Goal: Communication & Community: Answer question/provide support

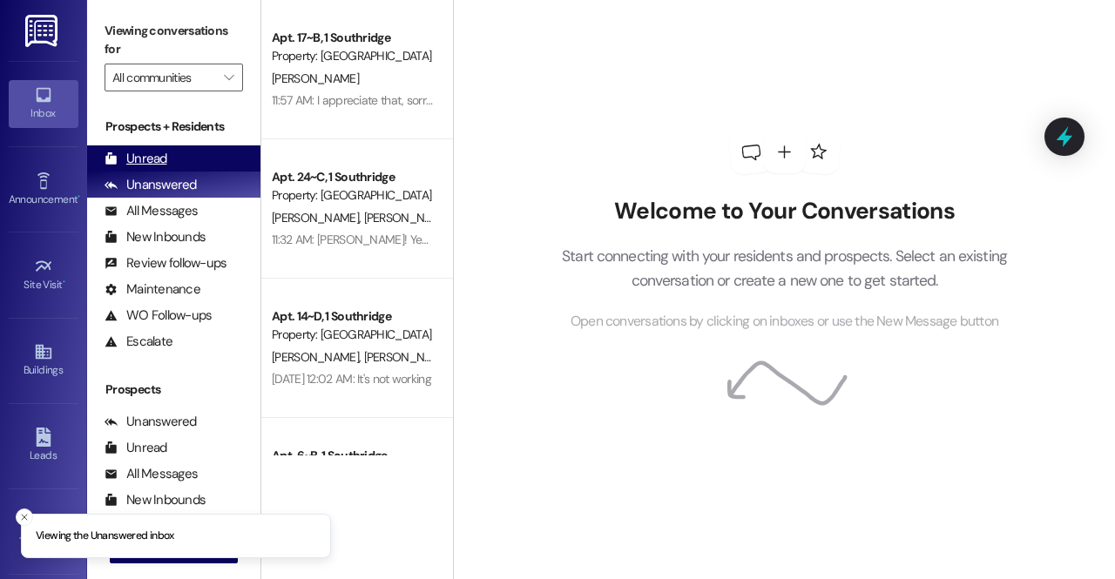
click at [173, 165] on div "Unread (0)" at bounding box center [173, 158] width 173 height 26
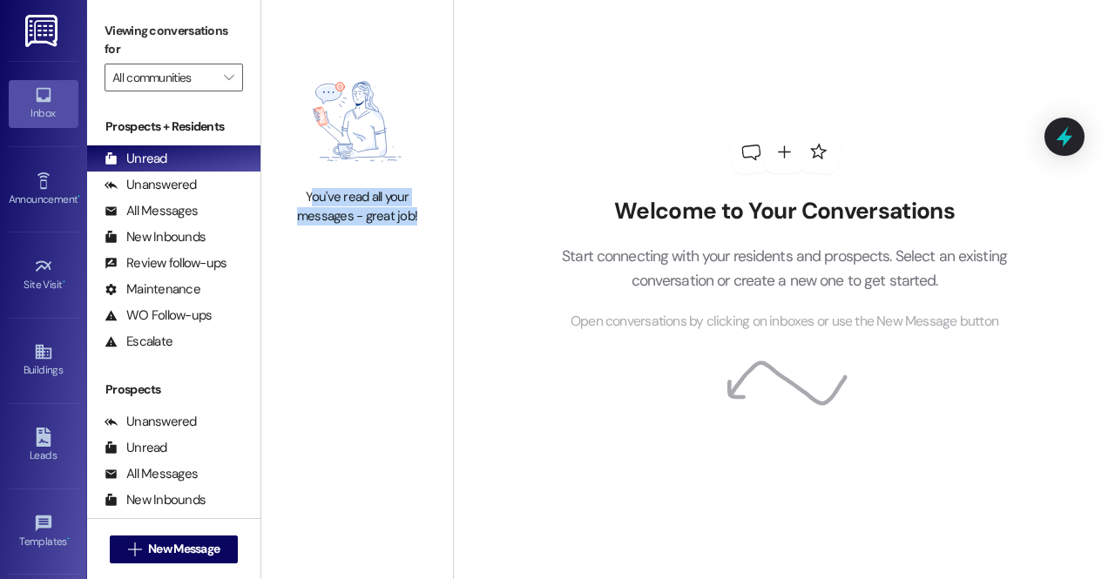
drag, startPoint x: 420, startPoint y: 215, endPoint x: 310, endPoint y: 200, distance: 110.9
click at [310, 200] on div "You've read all your messages - great job!" at bounding box center [357, 206] width 153 height 37
click at [304, 200] on div "You've read all your messages - great job!" at bounding box center [357, 206] width 153 height 37
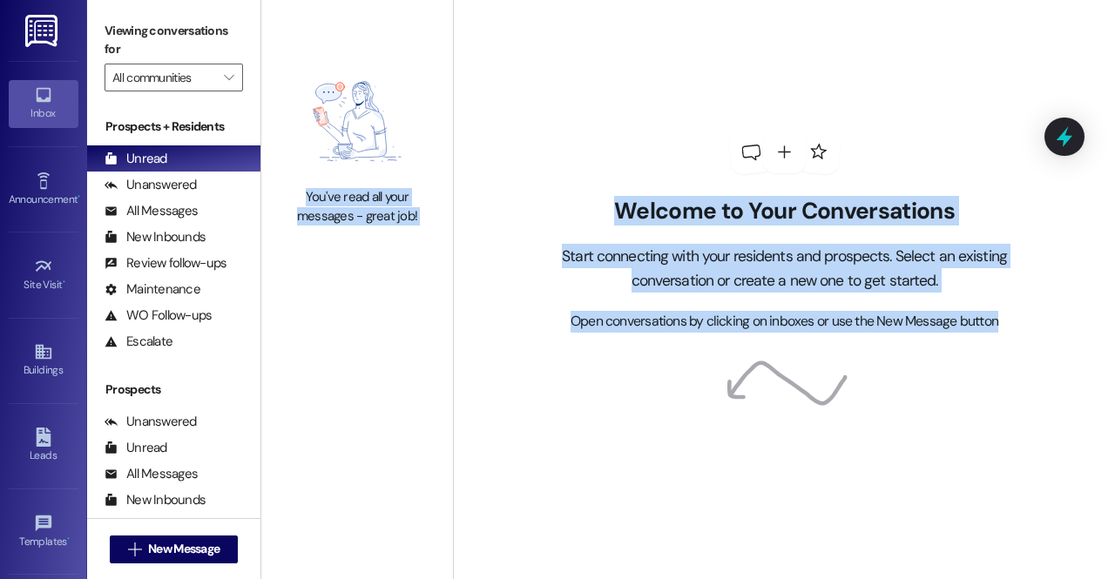
drag, startPoint x: 304, startPoint y: 200, endPoint x: 1068, endPoint y: 381, distance: 785.2
click at [1068, 381] on div "You've read all your messages - great job! Welcome to Your Conversations Start …" at bounding box center [688, 289] width 854 height 579
click at [933, 322] on span "Open conversations by clicking on inboxes or use the New Message button" at bounding box center [785, 322] width 428 height 22
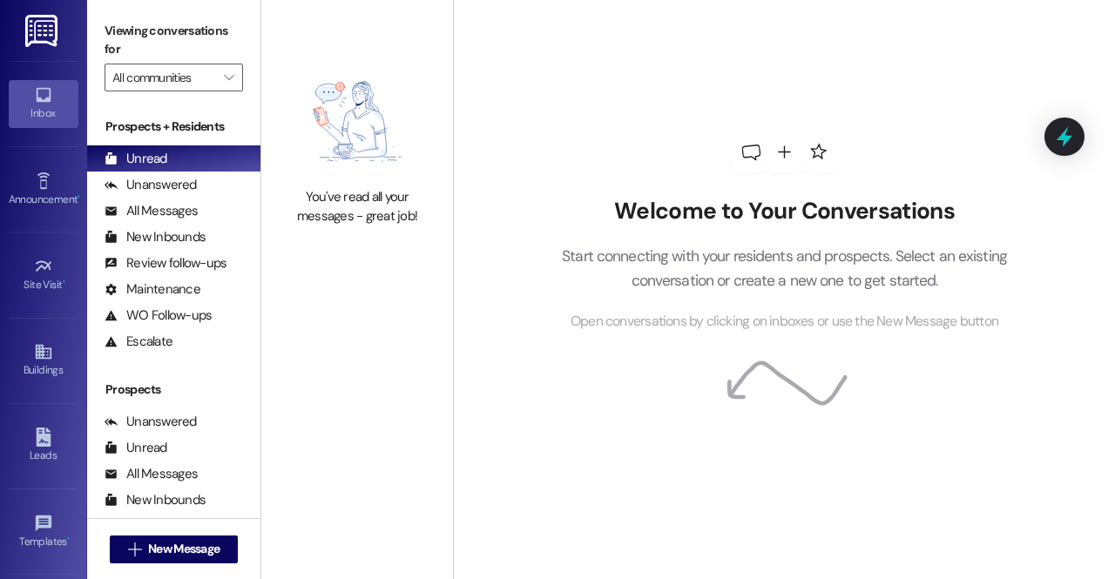
click at [984, 323] on span "Open conversations by clicking on inboxes or use the New Message button" at bounding box center [785, 322] width 428 height 22
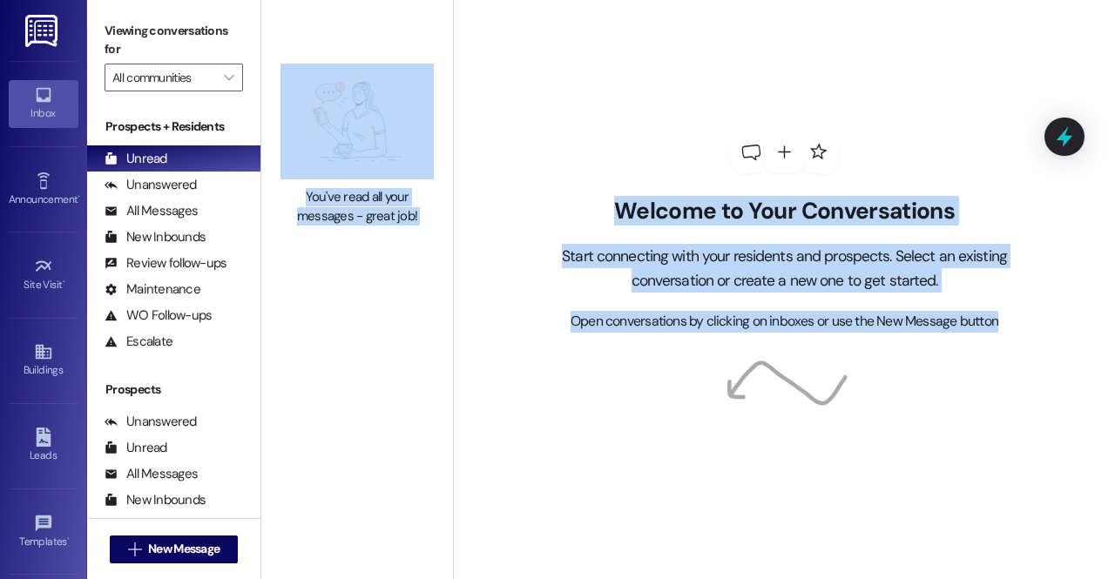
drag, startPoint x: 997, startPoint y: 323, endPoint x: 299, endPoint y: 173, distance: 713.7
click at [299, 173] on div "You've read all your messages - great job! Welcome to Your Conversations Start …" at bounding box center [688, 289] width 854 height 579
click at [321, 208] on div "You've read all your messages - great job!" at bounding box center [357, 206] width 153 height 37
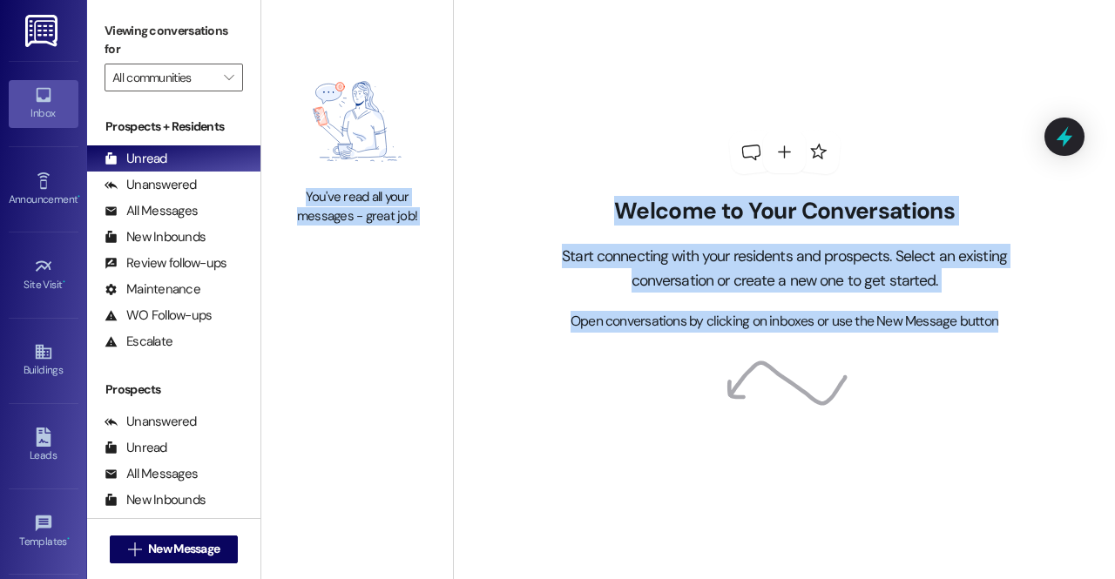
drag, startPoint x: 307, startPoint y: 199, endPoint x: 1034, endPoint y: 314, distance: 736.6
click at [1034, 314] on div "You've read all your messages - great job! Welcome to Your Conversations Start …" at bounding box center [688, 289] width 854 height 579
click at [1001, 356] on div "Welcome to Your Conversations Start connecting with your residents and prospect…" at bounding box center [785, 231] width 523 height 463
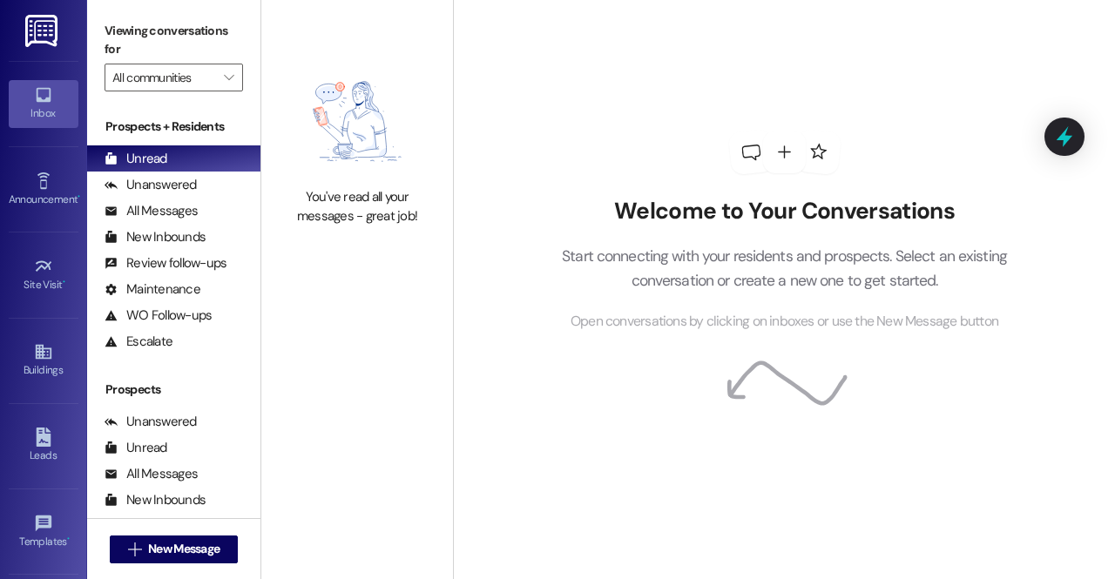
click at [1001, 356] on div "Welcome to Your Conversations Start connecting with your residents and prospect…" at bounding box center [785, 231] width 523 height 463
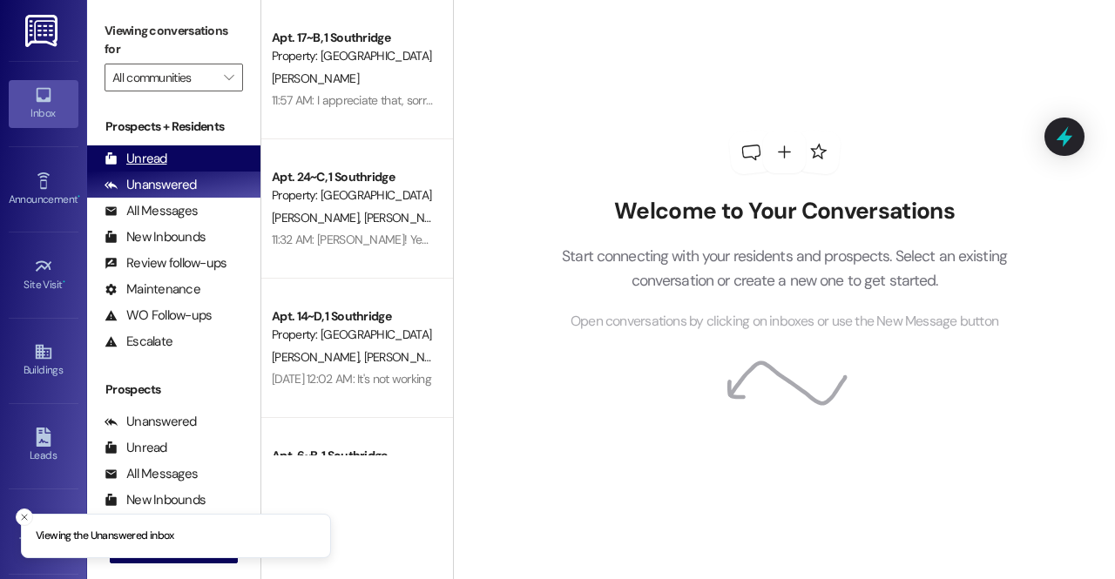
click at [152, 150] on div "Unread" at bounding box center [136, 159] width 63 height 18
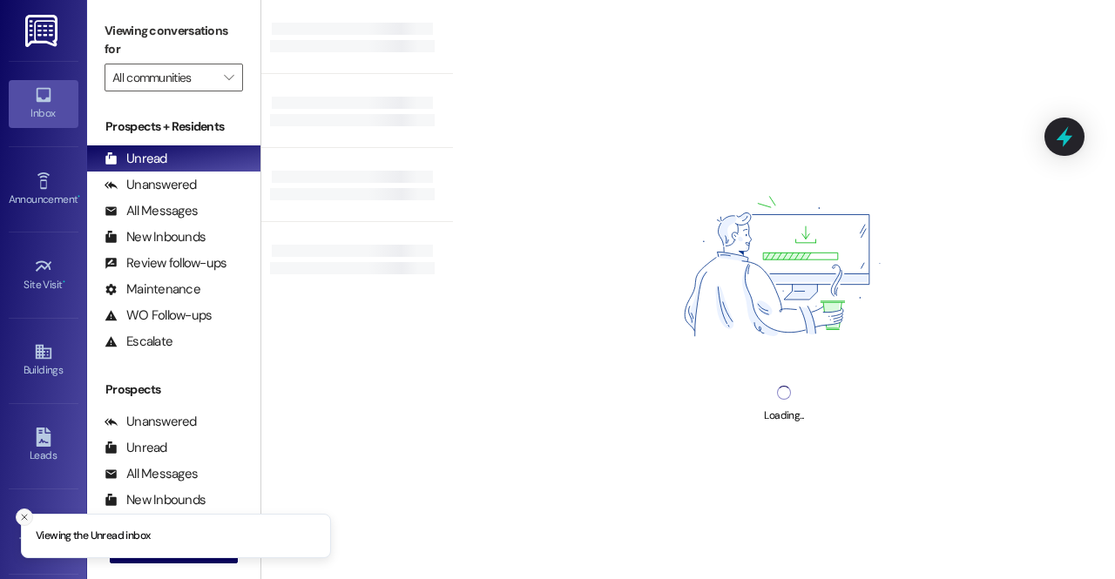
click at [25, 518] on icon "Close toast" at bounding box center [24, 517] width 10 height 10
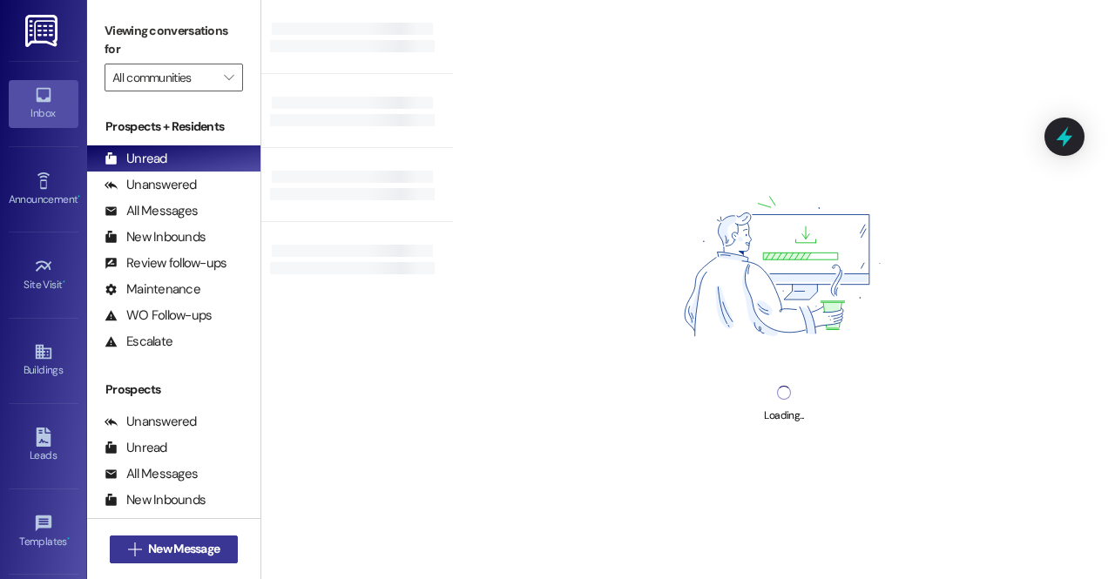
click at [153, 548] on span "New Message" at bounding box center [183, 549] width 71 height 18
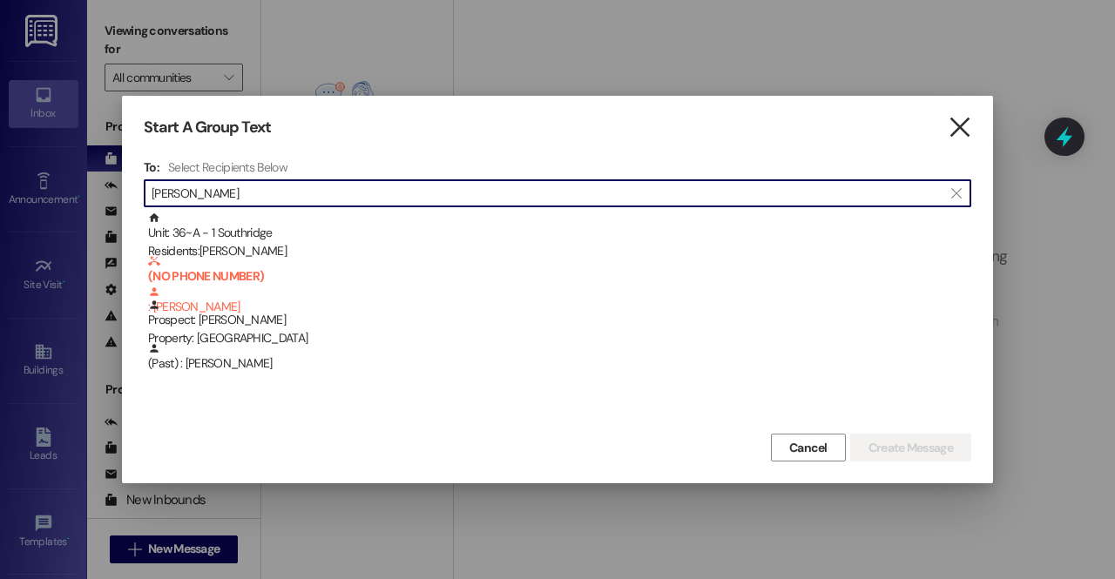
type input "claudia"
click at [966, 121] on icon "" at bounding box center [960, 127] width 24 height 18
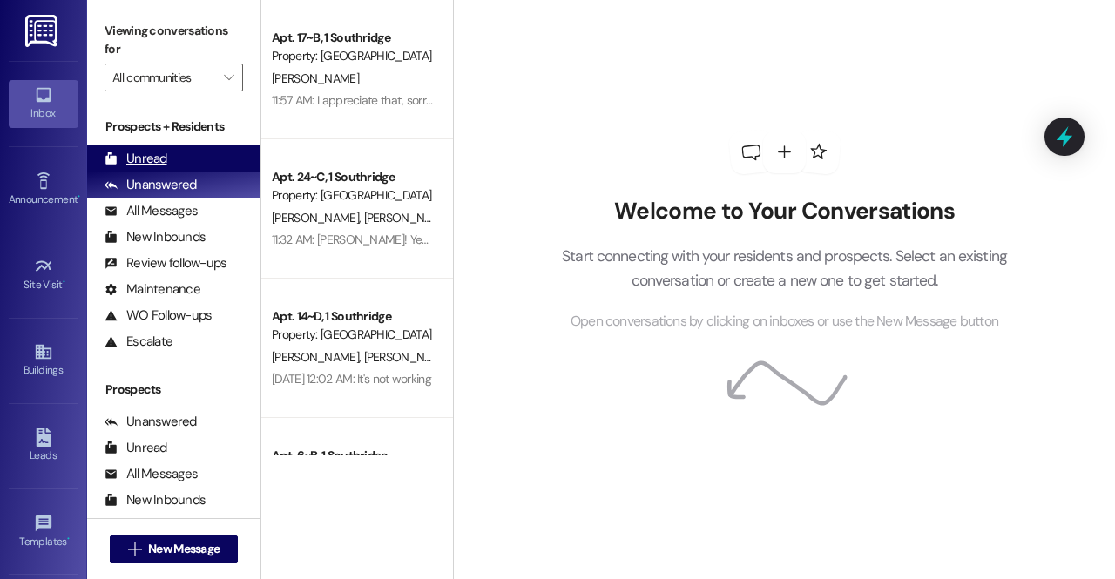
click at [200, 159] on div "Unread (0)" at bounding box center [173, 158] width 173 height 26
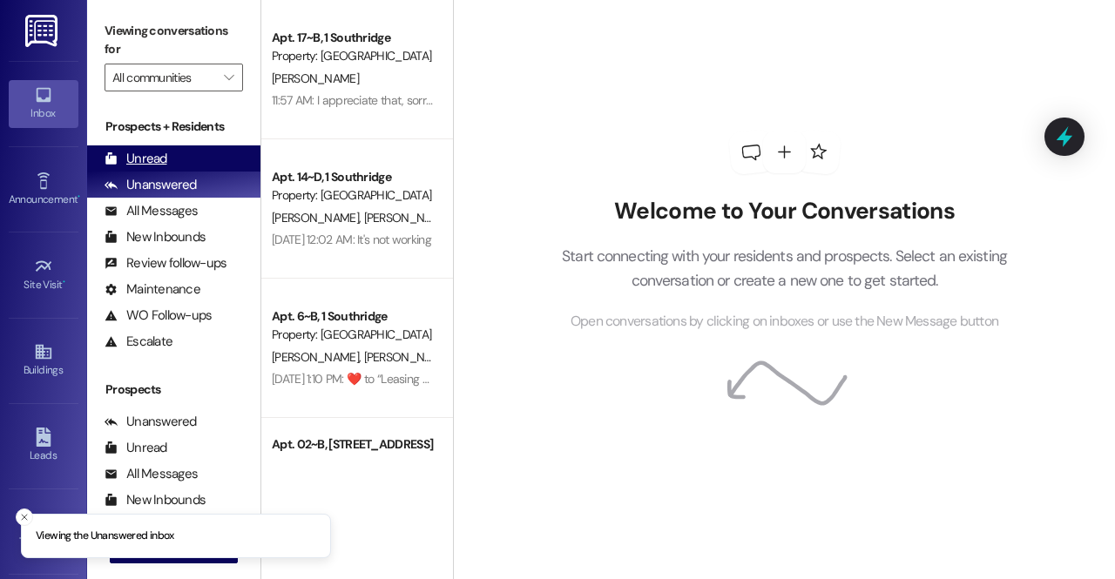
click at [166, 156] on div "Unread (0)" at bounding box center [173, 158] width 173 height 26
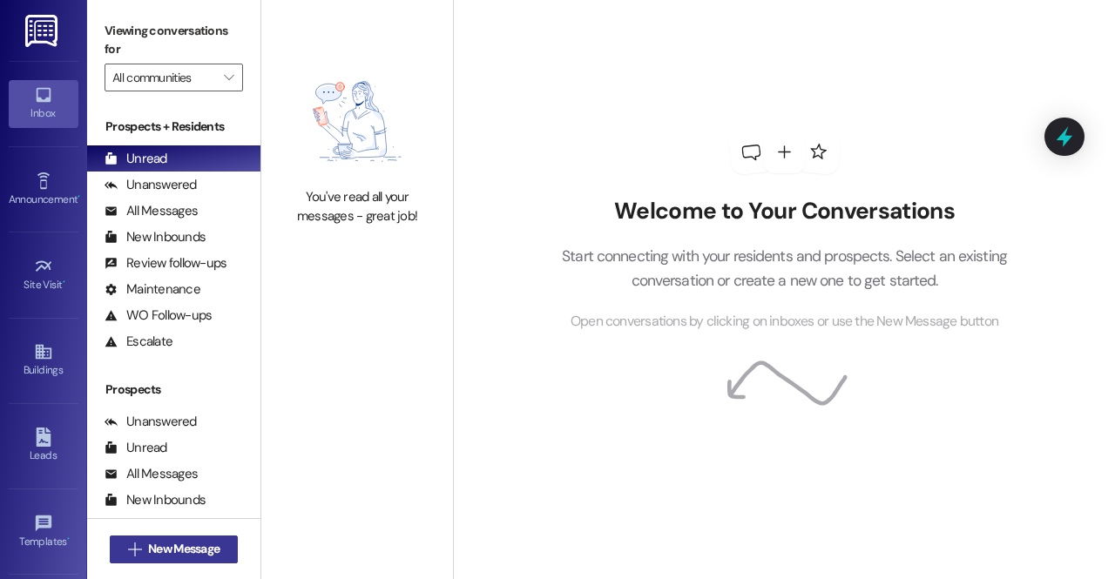
click at [196, 541] on span "New Message" at bounding box center [183, 549] width 71 height 18
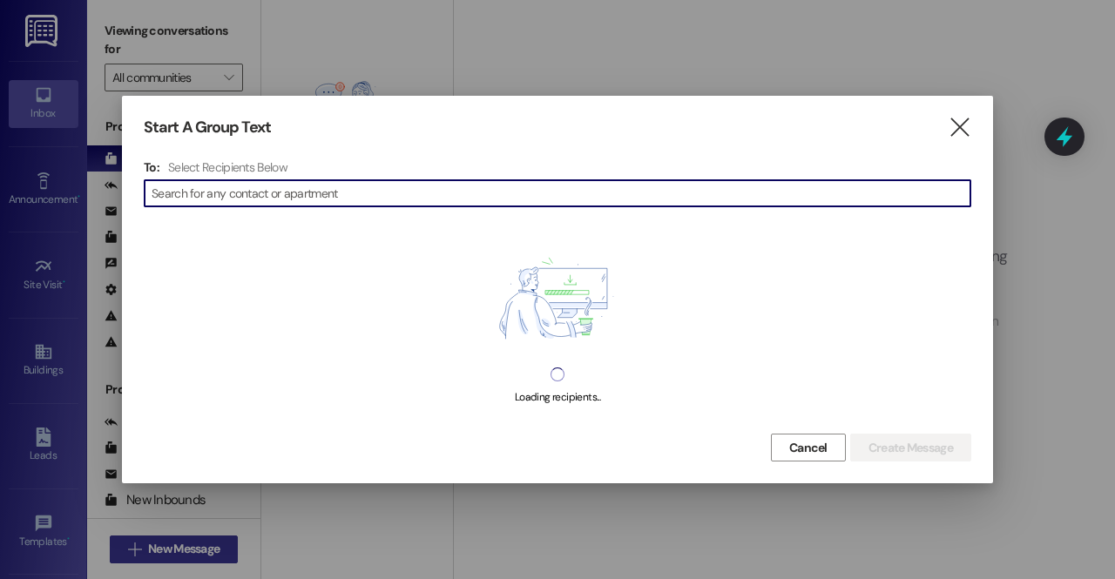
type input "j"
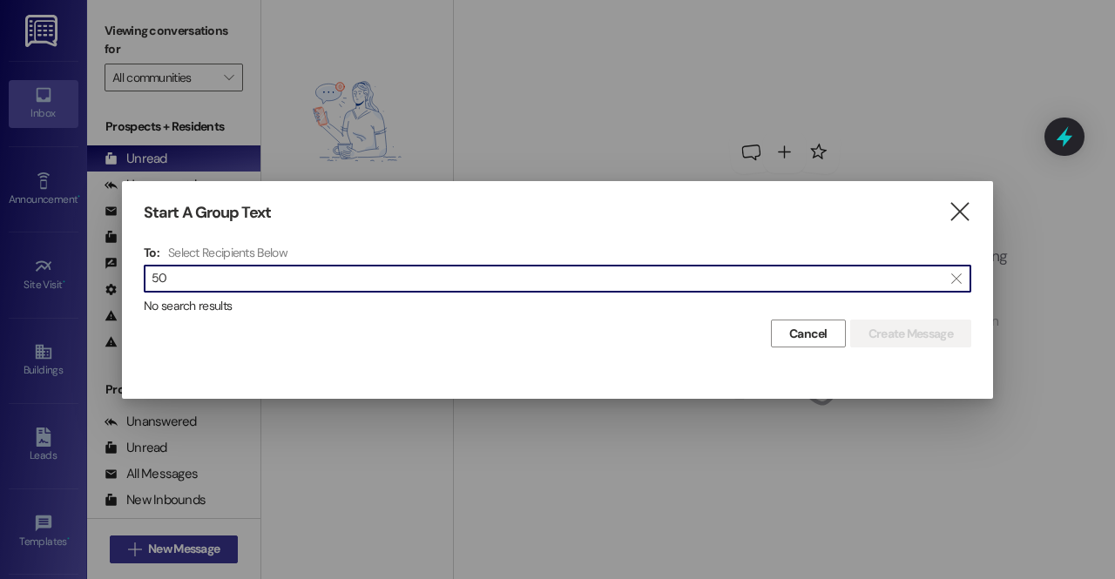
type input "5"
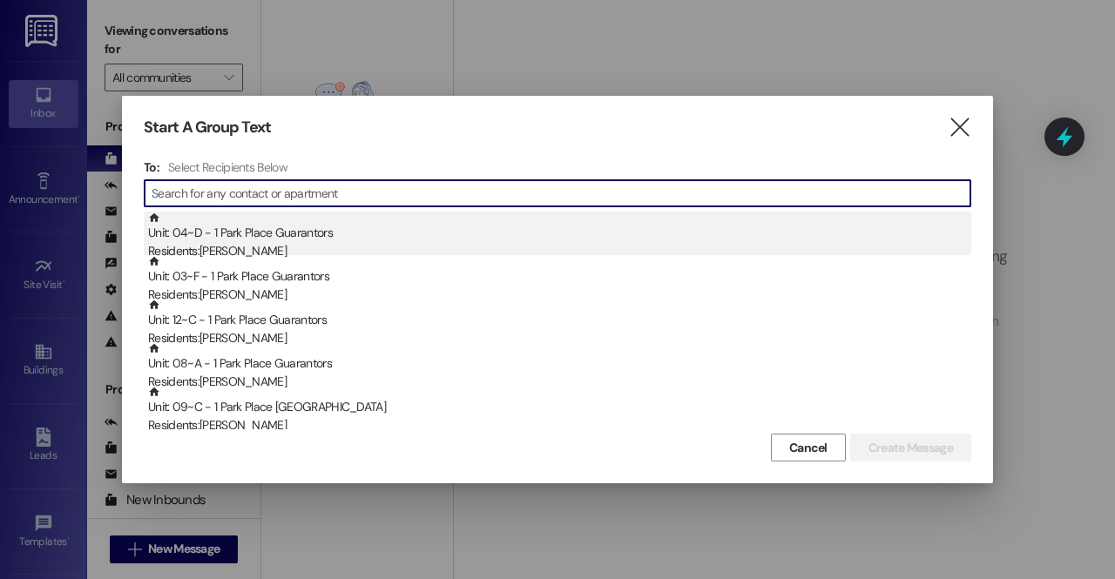
paste input "[PERSON_NAME]"
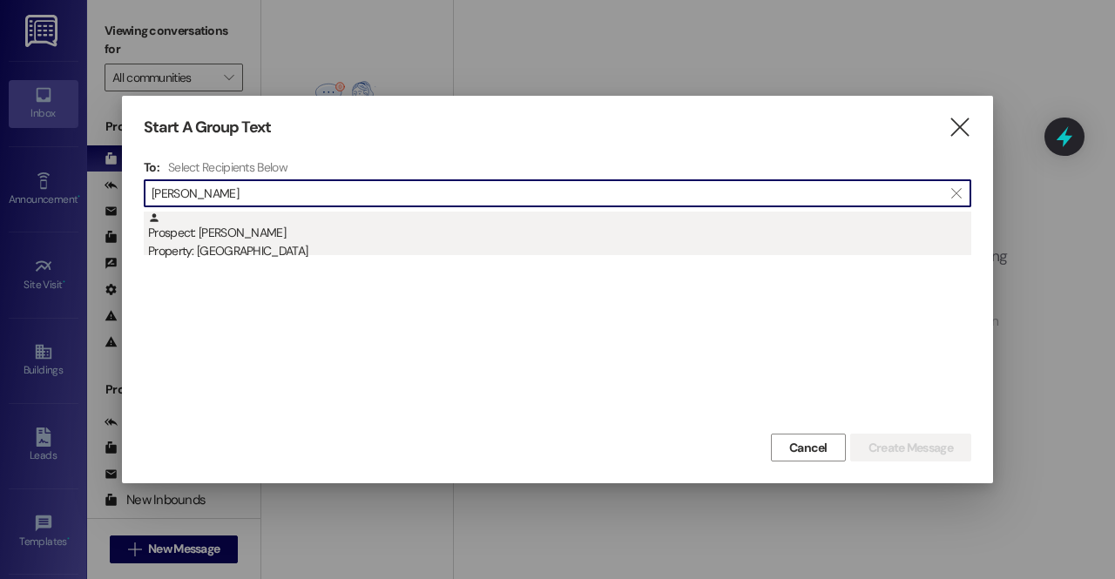
type input "[PERSON_NAME]"
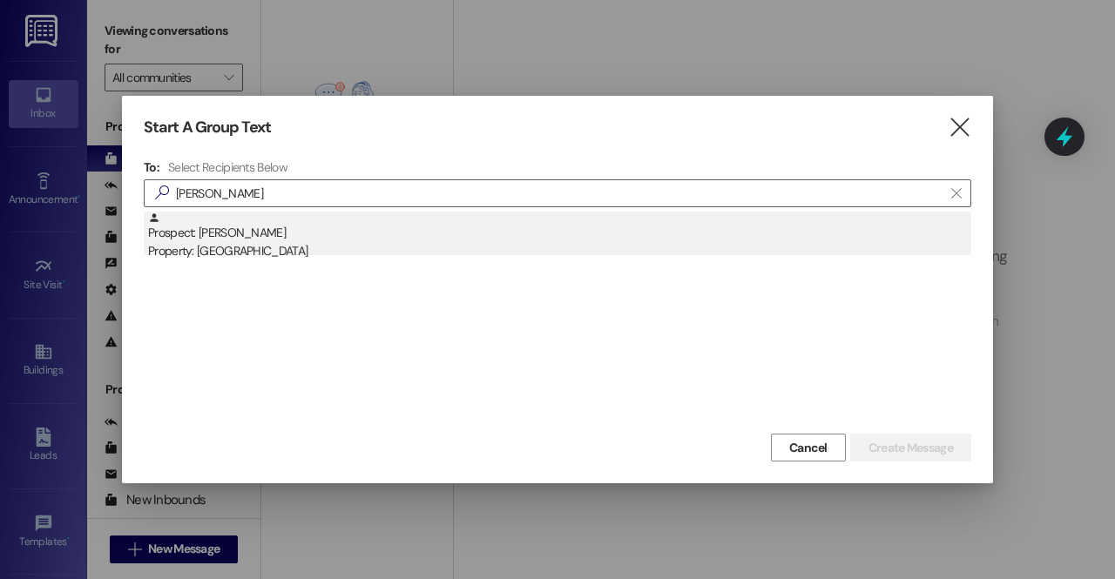
click at [305, 240] on div "Prospect: [PERSON_NAME] Property: [GEOGRAPHIC_DATA]" at bounding box center [559, 237] width 823 height 50
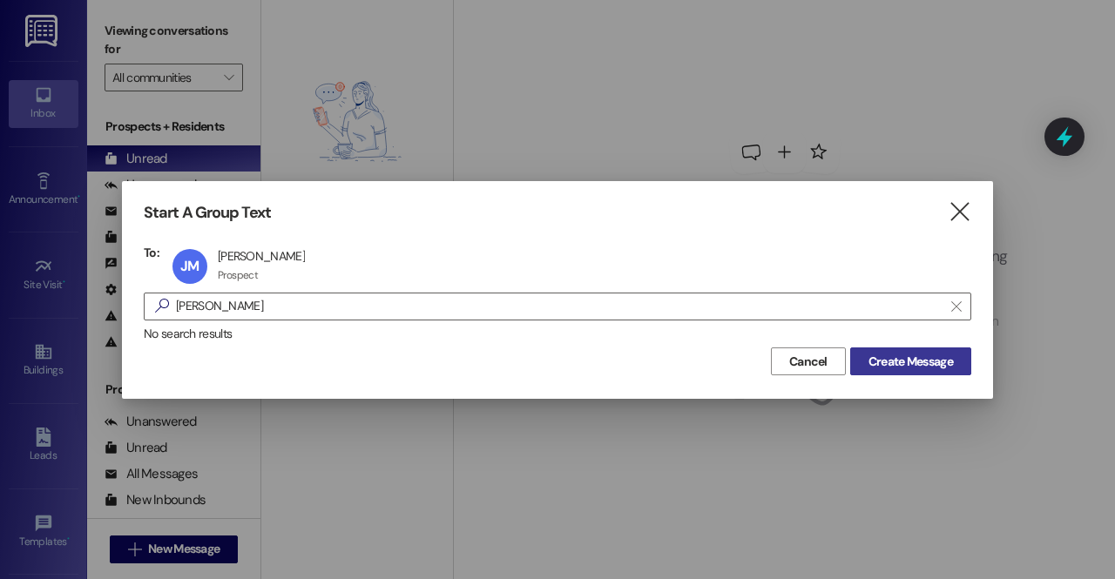
click at [916, 355] on span "Create Message" at bounding box center [911, 362] width 85 height 18
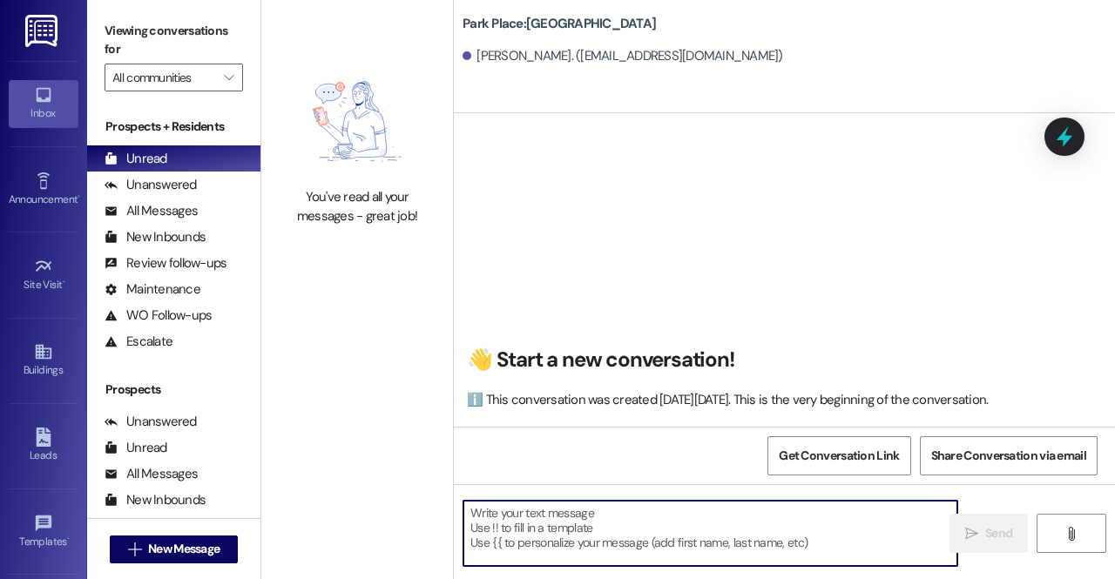
click at [632, 538] on textarea at bounding box center [710, 533] width 494 height 65
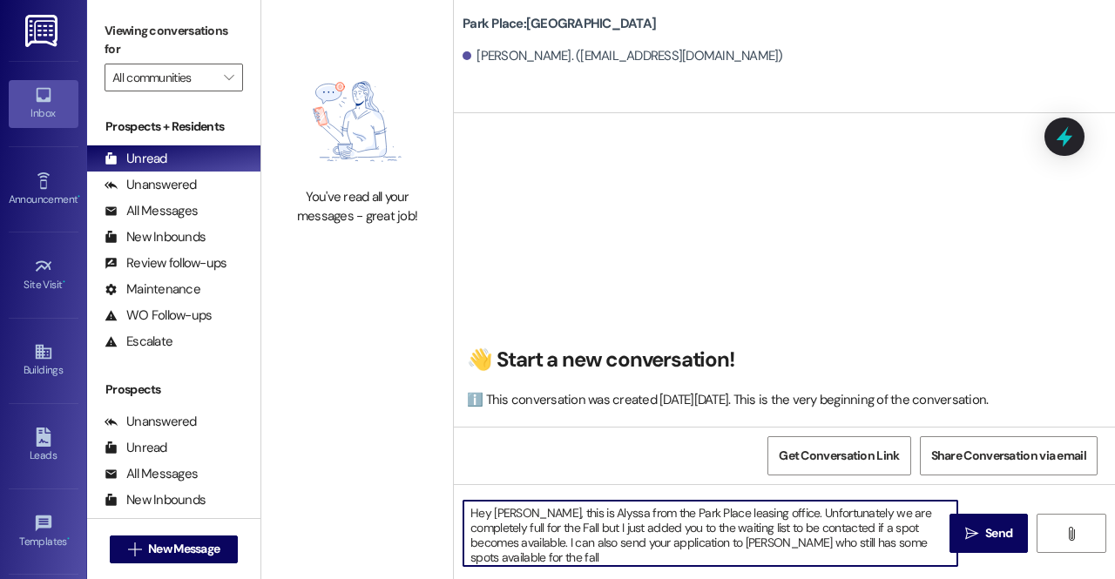
type textarea "Hey [PERSON_NAME], this is Alyssa from the Park Place leasing office. Unfortuna…"
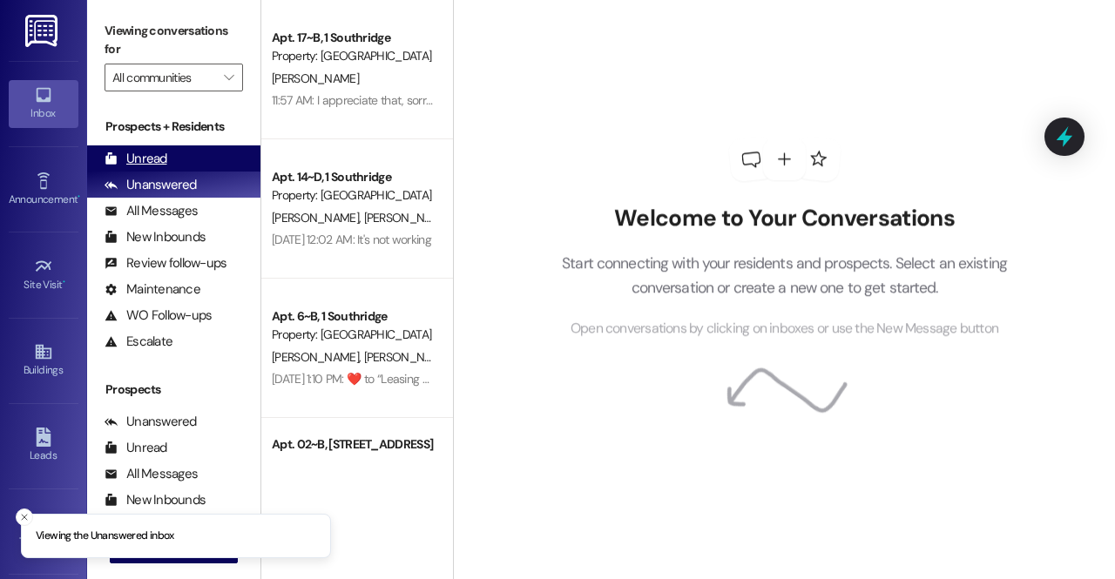
click at [164, 156] on div "Unread" at bounding box center [136, 159] width 63 height 18
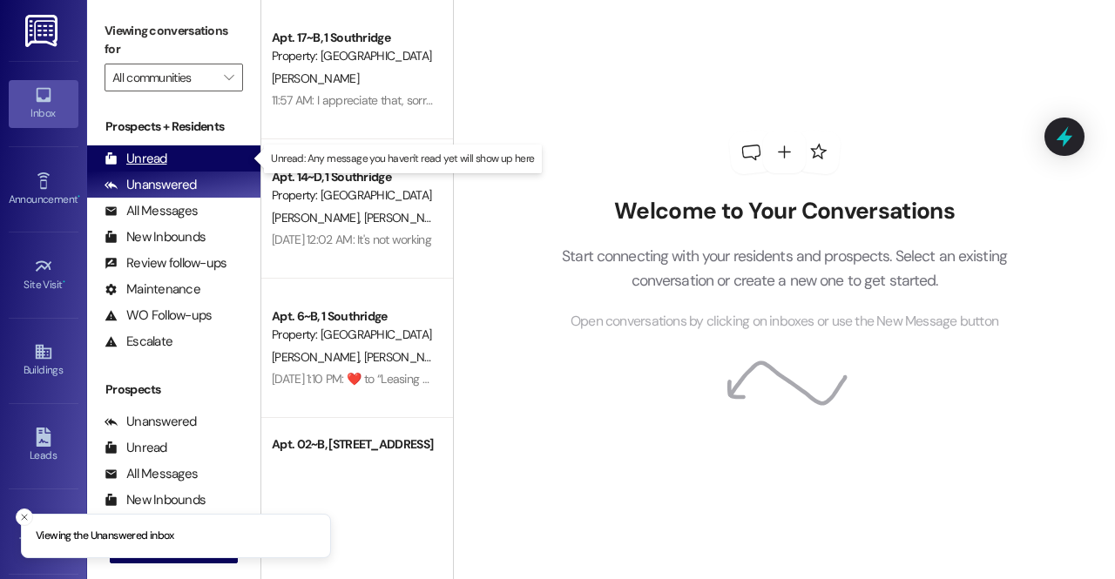
click at [225, 159] on div "Unread (0)" at bounding box center [173, 158] width 173 height 26
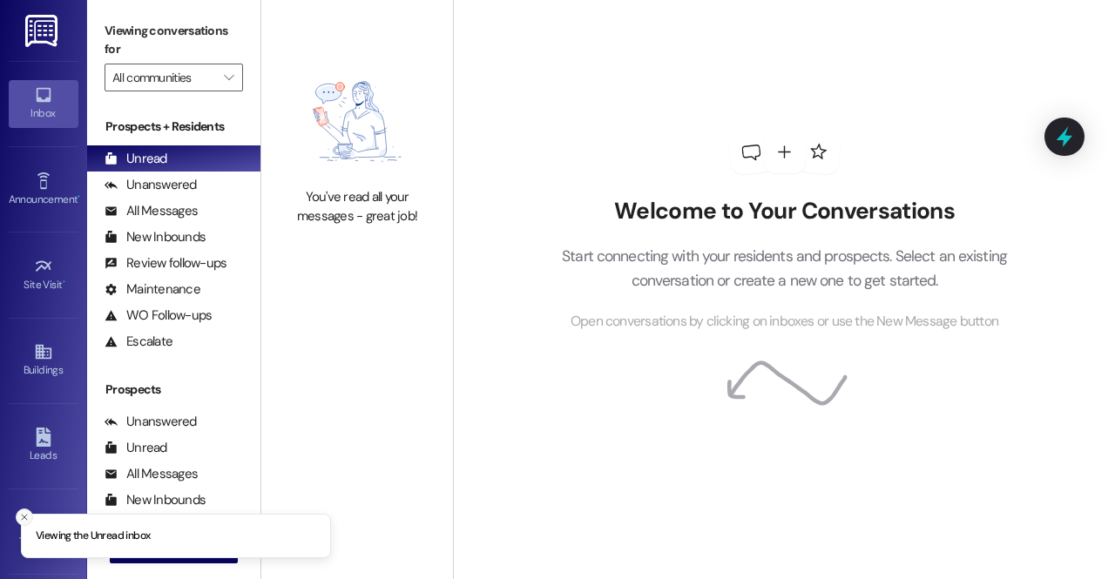
click at [22, 517] on icon "Close toast" at bounding box center [24, 517] width 10 height 10
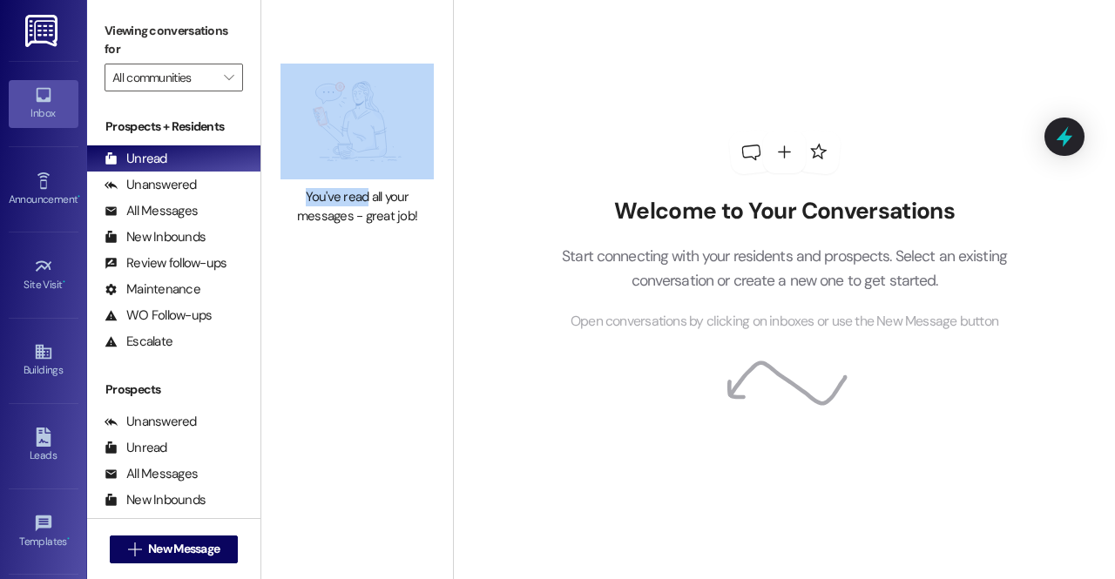
drag, startPoint x: 229, startPoint y: 510, endPoint x: 367, endPoint y: 187, distance: 350.5
click at [367, 187] on div "Viewing conversations for All communities  Prospects + Residents Unread (0) Un…" at bounding box center [601, 289] width 1028 height 579
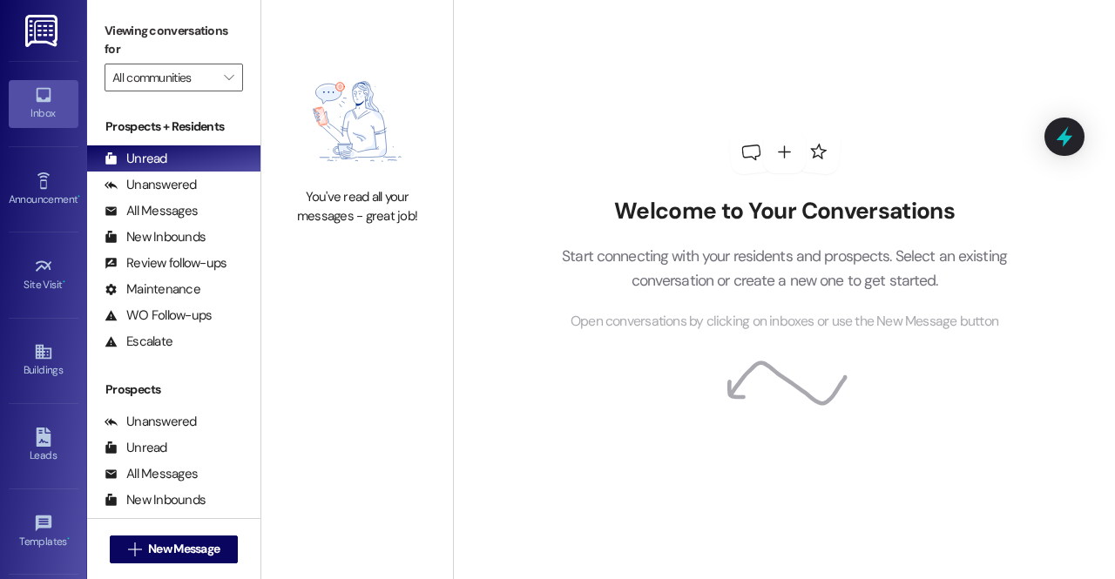
click at [524, 232] on div "Welcome to Your Conversations Start connecting with your residents and prospect…" at bounding box center [785, 231] width 523 height 463
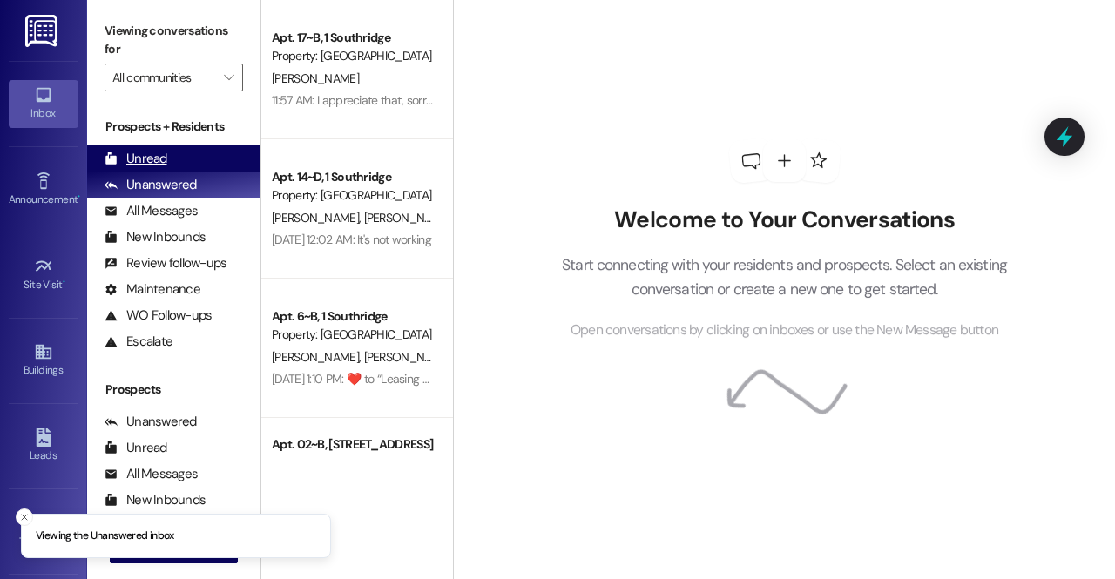
click at [168, 156] on div "Unread (0)" at bounding box center [173, 158] width 173 height 26
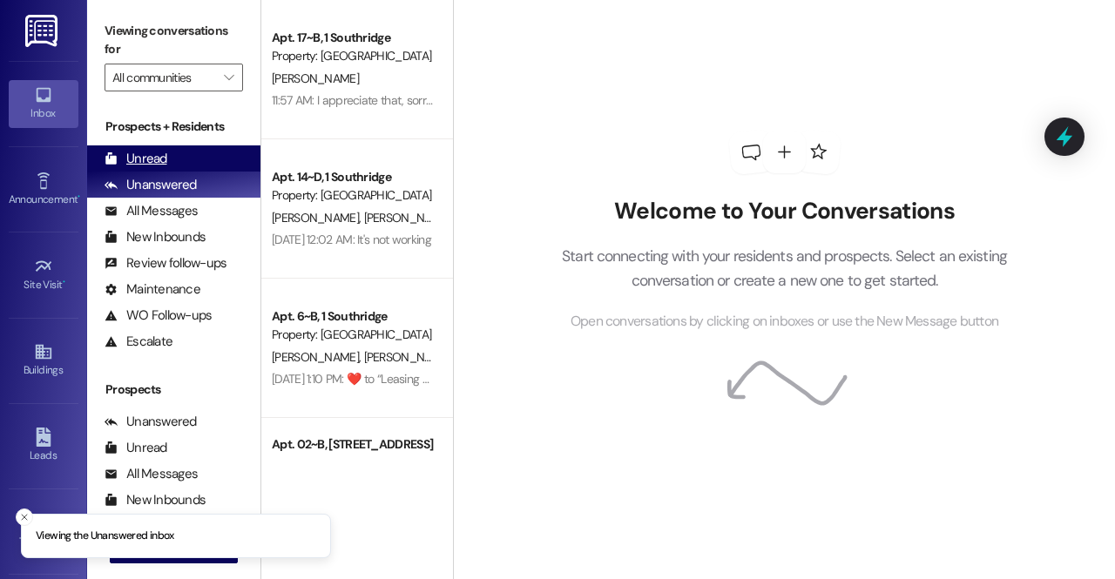
click at [140, 151] on div "Unread" at bounding box center [136, 159] width 63 height 18
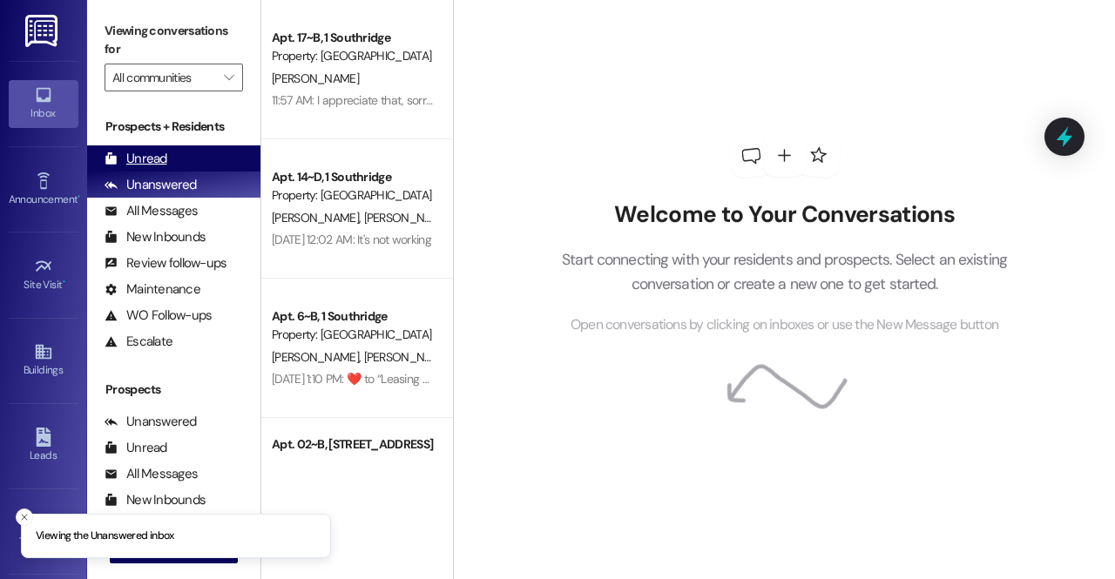
click at [172, 158] on div "Unread (0)" at bounding box center [173, 158] width 173 height 26
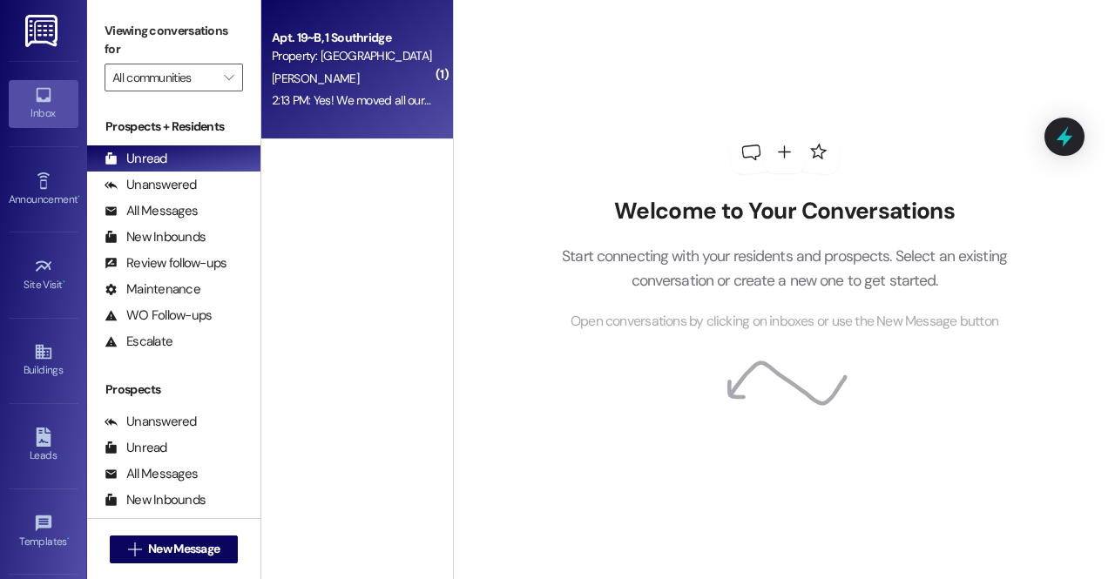
click at [301, 100] on div "2:13 PM: Yes! We moved all our stuff out and cleaned our areas. And thank you!!…" at bounding box center [473, 100] width 402 height 16
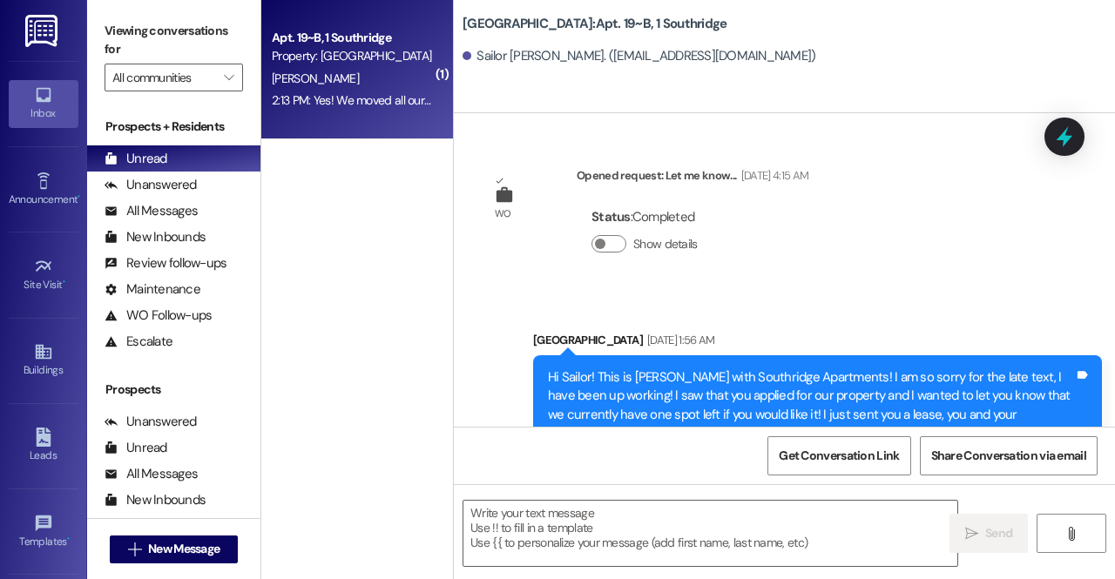
scroll to position [36419, 0]
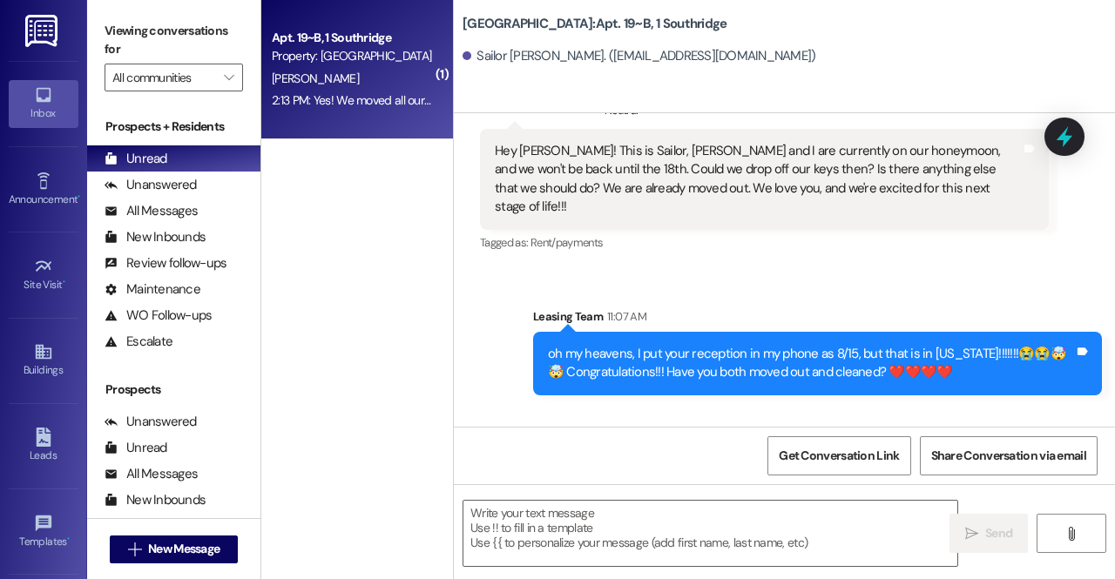
drag, startPoint x: 500, startPoint y: 355, endPoint x: 686, endPoint y: 363, distance: 185.7
click at [686, 485] on div "Yes! We moved all our stuff out and cleaned our areas. And thank you!!!" at bounding box center [644, 503] width 299 height 37
click at [628, 485] on div "Yes! We moved all our stuff out and cleaned our areas. And thank you!!!" at bounding box center [644, 503] width 299 height 37
click at [605, 555] on textarea at bounding box center [710, 533] width 494 height 65
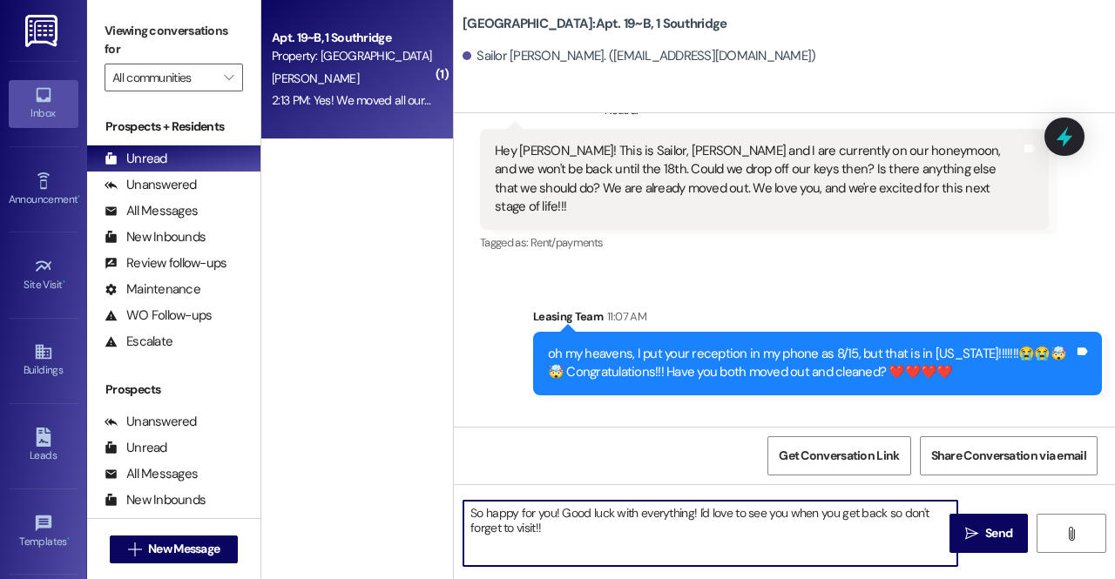
type textarea "So happy for you! Good luck with everything! I'd love to see you when you get b…"
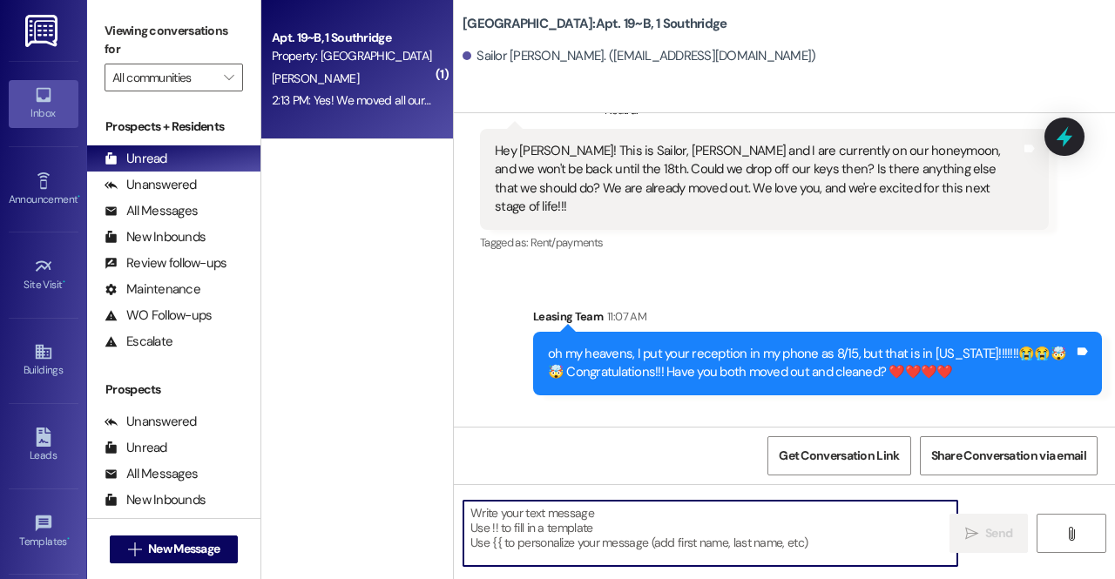
scroll to position [36559, 0]
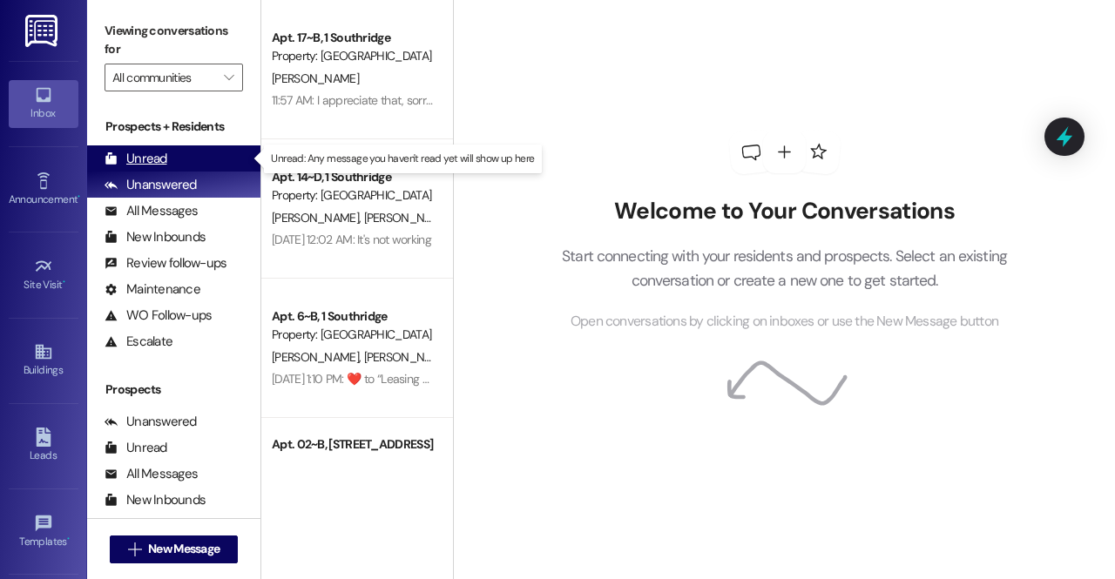
click at [239, 165] on div "Unread (0)" at bounding box center [173, 158] width 173 height 26
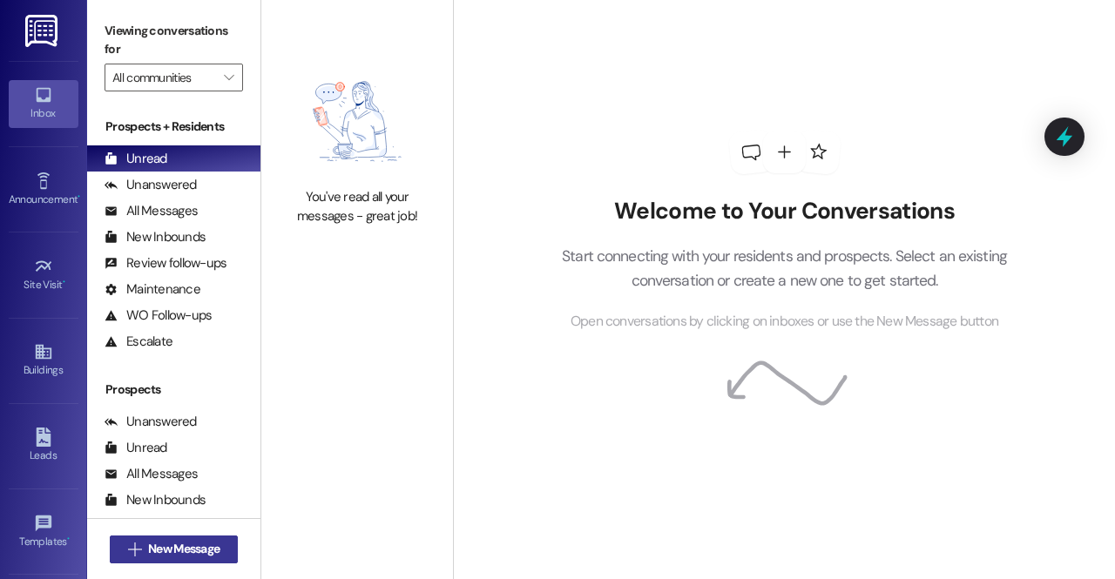
click at [216, 550] on span "New Message" at bounding box center [183, 549] width 71 height 18
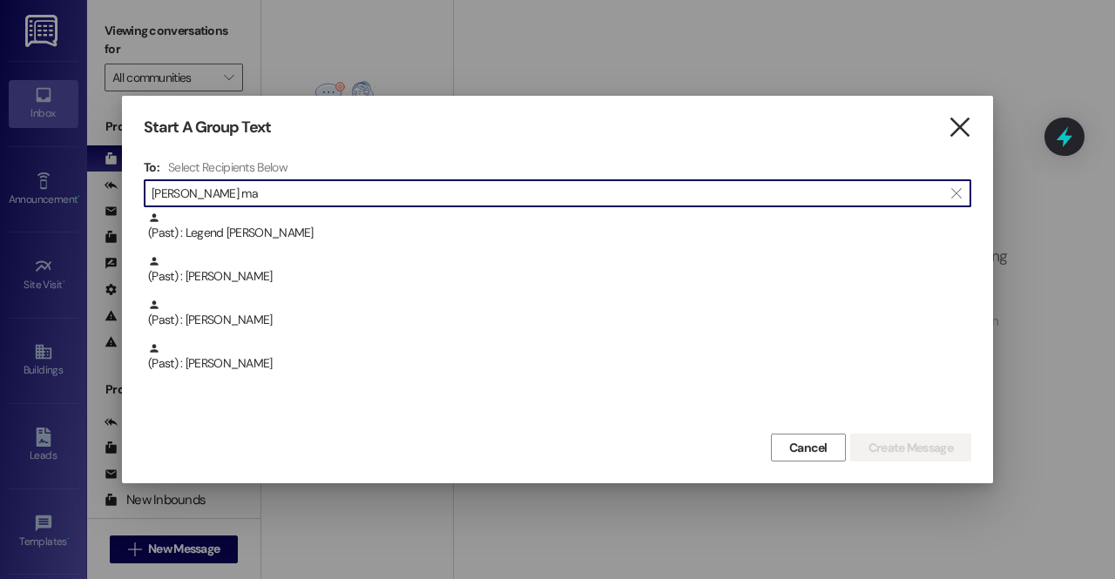
type input "[PERSON_NAME] ma"
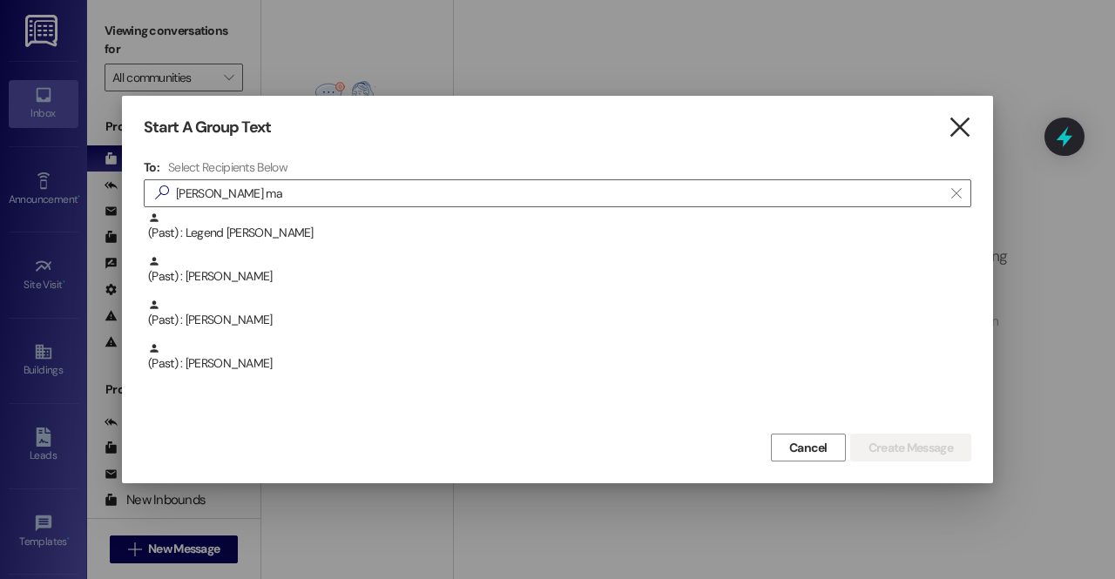
click at [964, 121] on icon "" at bounding box center [960, 127] width 24 height 18
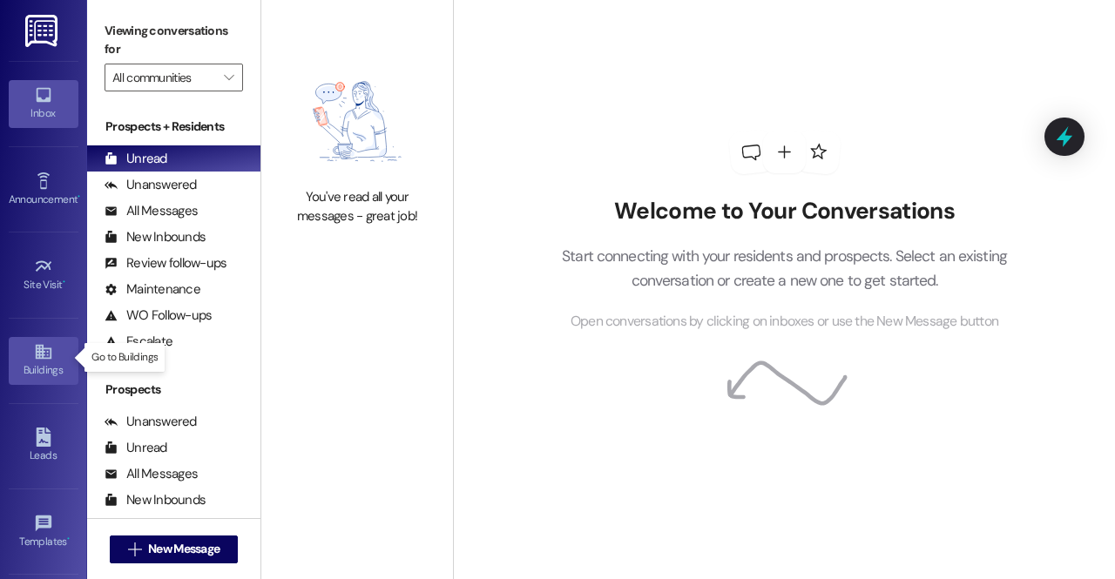
scroll to position [159, 0]
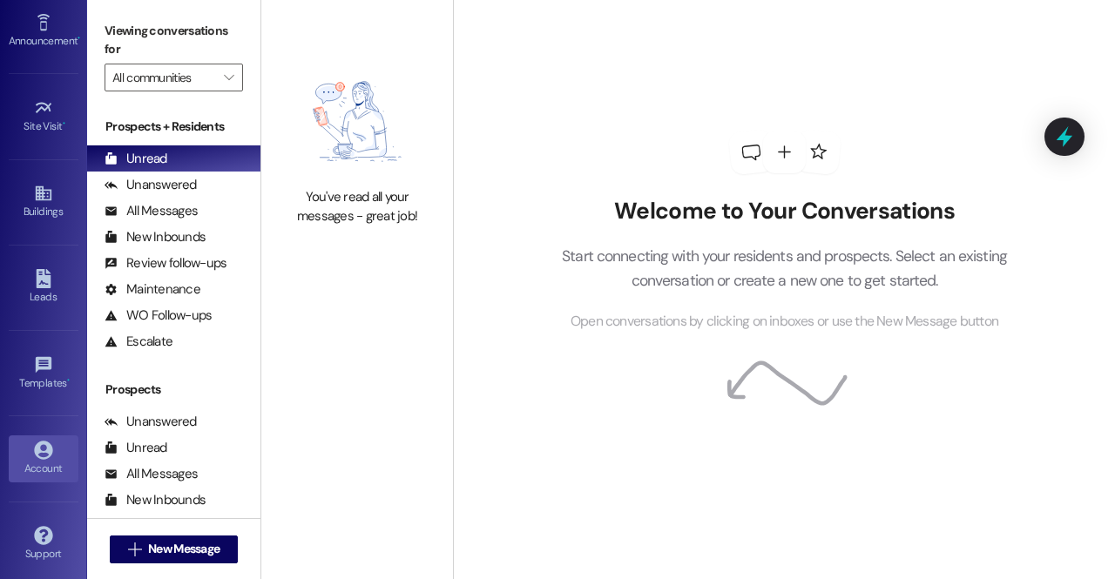
click at [35, 445] on icon at bounding box center [43, 450] width 18 height 18
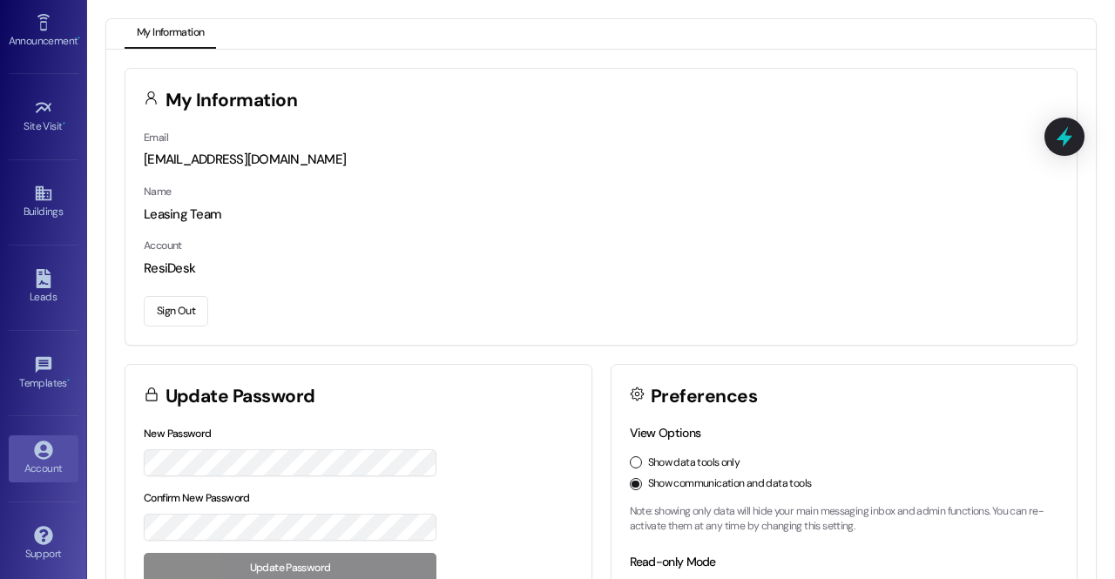
click at [184, 316] on button "Sign Out" at bounding box center [176, 311] width 64 height 30
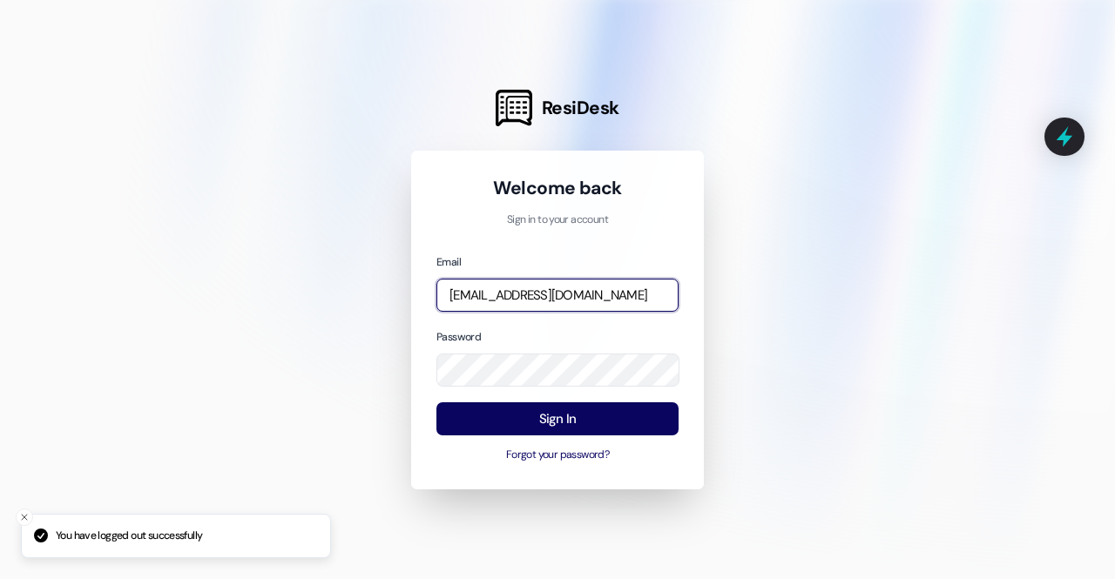
drag, startPoint x: 632, startPoint y: 299, endPoint x: 526, endPoint y: 290, distance: 106.6
click at [526, 290] on input "leasing.southridge@redstoneresidential.com" at bounding box center [557, 296] width 242 height 34
drag, startPoint x: 667, startPoint y: 292, endPoint x: 338, endPoint y: 293, distance: 329.3
click at [338, 293] on div "ResiDesk Welcome back Sign in to your account Email leasing.southridge@redstone…" at bounding box center [557, 289] width 1115 height 579
type input "com"
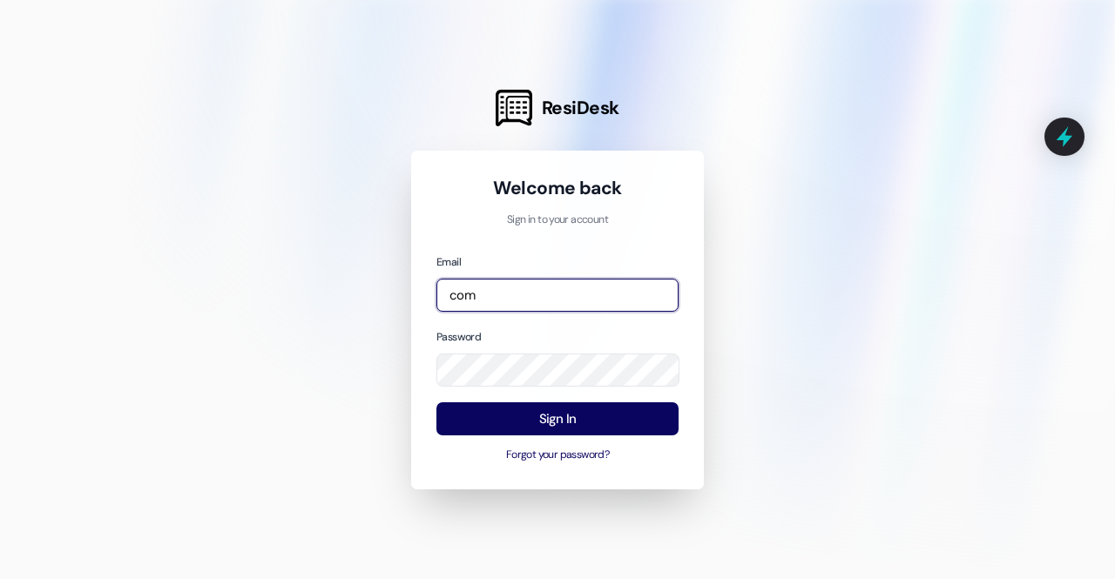
drag, startPoint x: 488, startPoint y: 295, endPoint x: 375, endPoint y: 297, distance: 113.3
click at [375, 297] on div "ResiDesk Welcome back Sign in to your account Email com Password Sign In Forgot…" at bounding box center [557, 289] width 1115 height 579
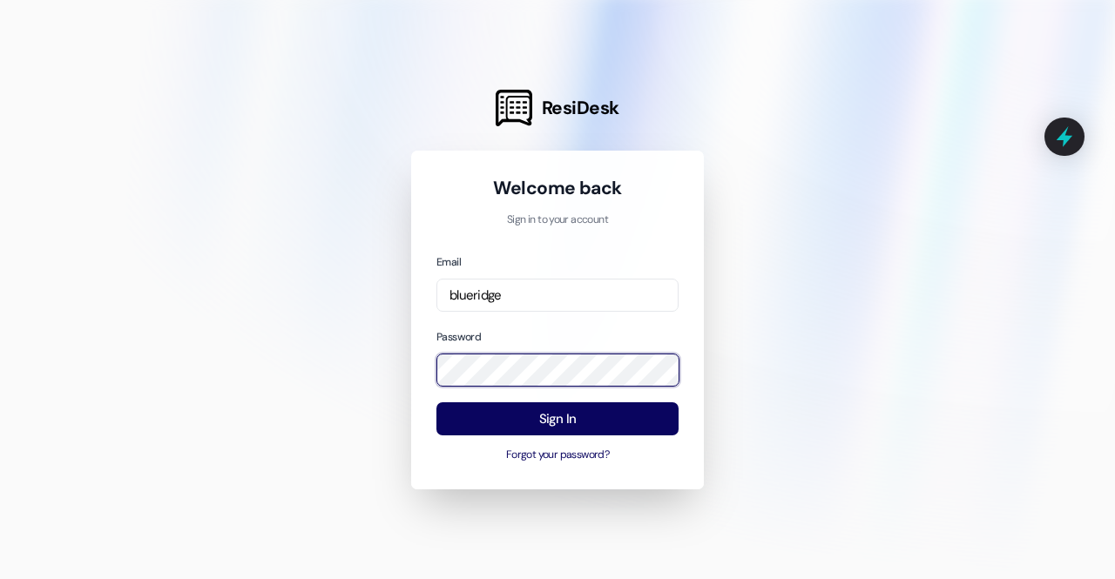
click at [272, 379] on div "ResiDesk Welcome back Sign in to your account Email blueridge Password Sign In …" at bounding box center [557, 289] width 1115 height 579
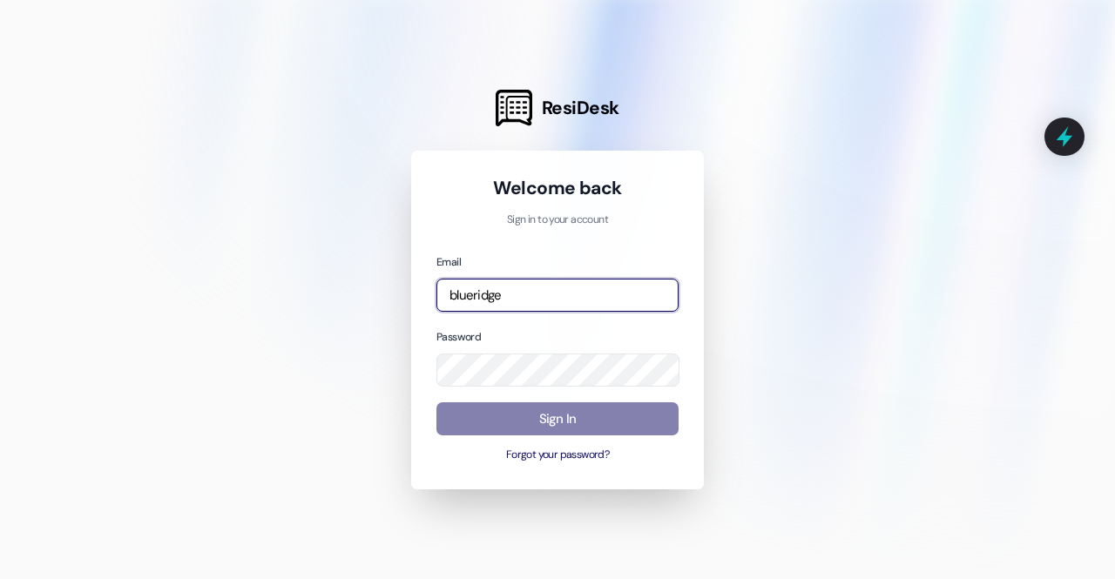
click at [516, 290] on input "blueridge" at bounding box center [557, 296] width 242 height 34
type input "b"
click at [497, 314] on div "Email blueridge Password Sign In Forgot your password?" at bounding box center [557, 359] width 242 height 212
click at [504, 309] on input "blueridge" at bounding box center [557, 296] width 242 height 34
type input "b"
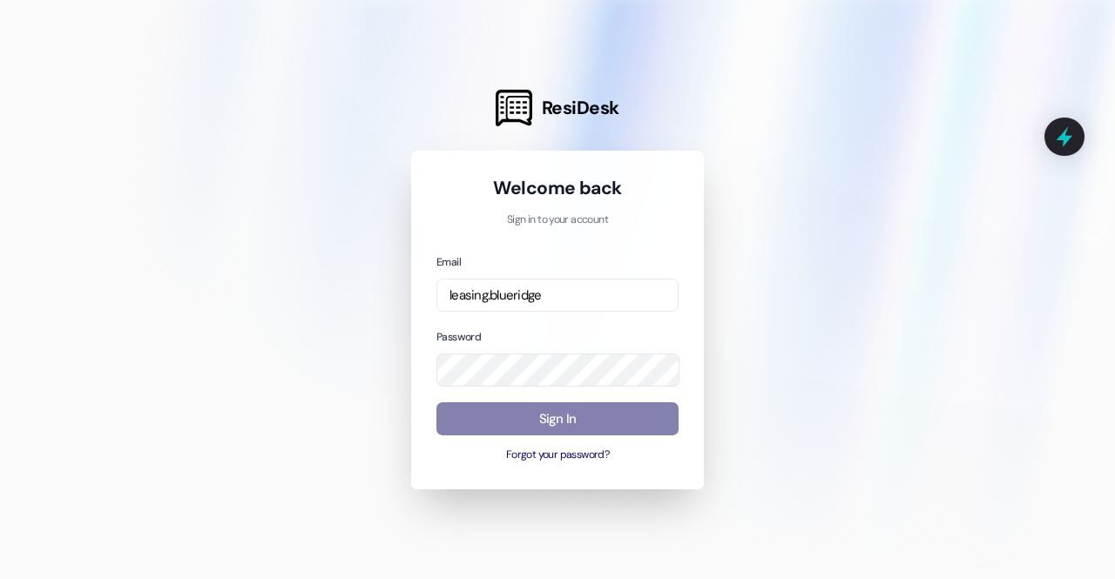
click at [274, 389] on div at bounding box center [557, 289] width 1115 height 579
click at [547, 302] on input "leasing.blueridge" at bounding box center [557, 296] width 242 height 34
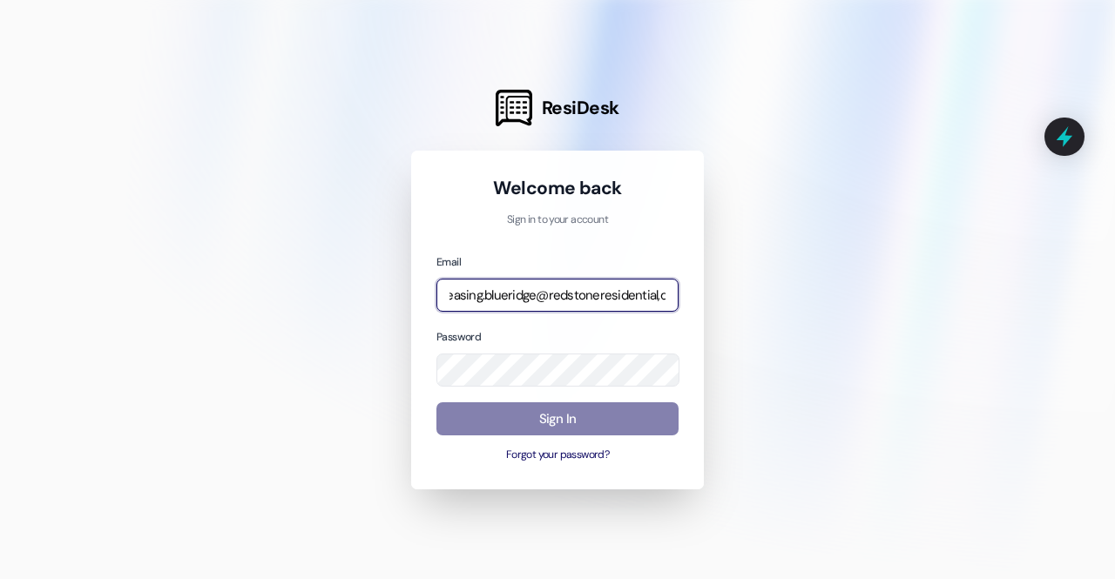
scroll to position [0, 17]
click at [640, 292] on input "leasing.blueridge@redstoneresidential,com" at bounding box center [557, 296] width 242 height 34
type input "leasing.blueridge@redstoneresidential.com"
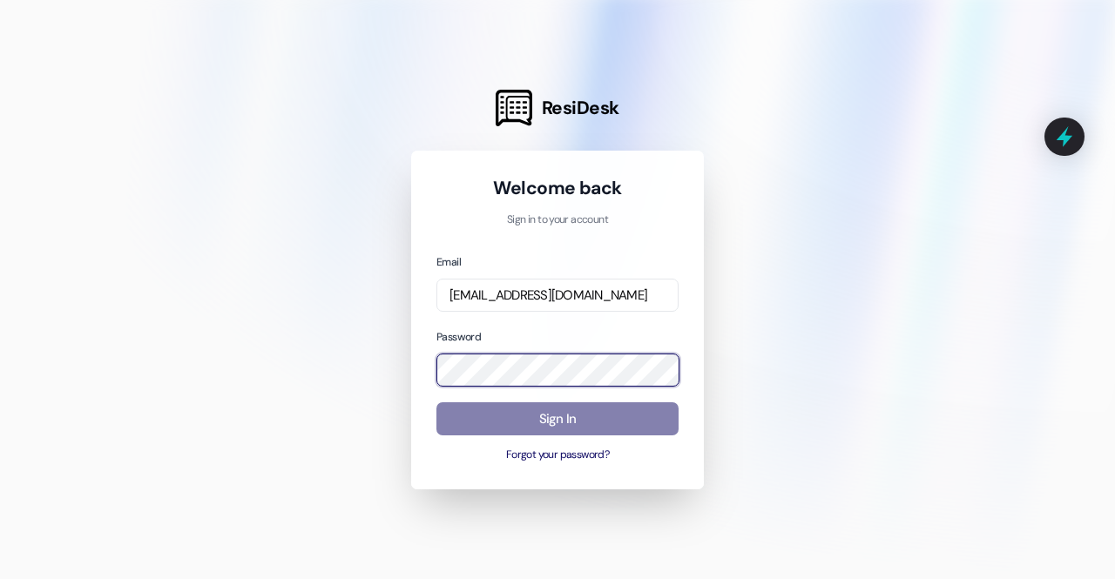
scroll to position [0, 0]
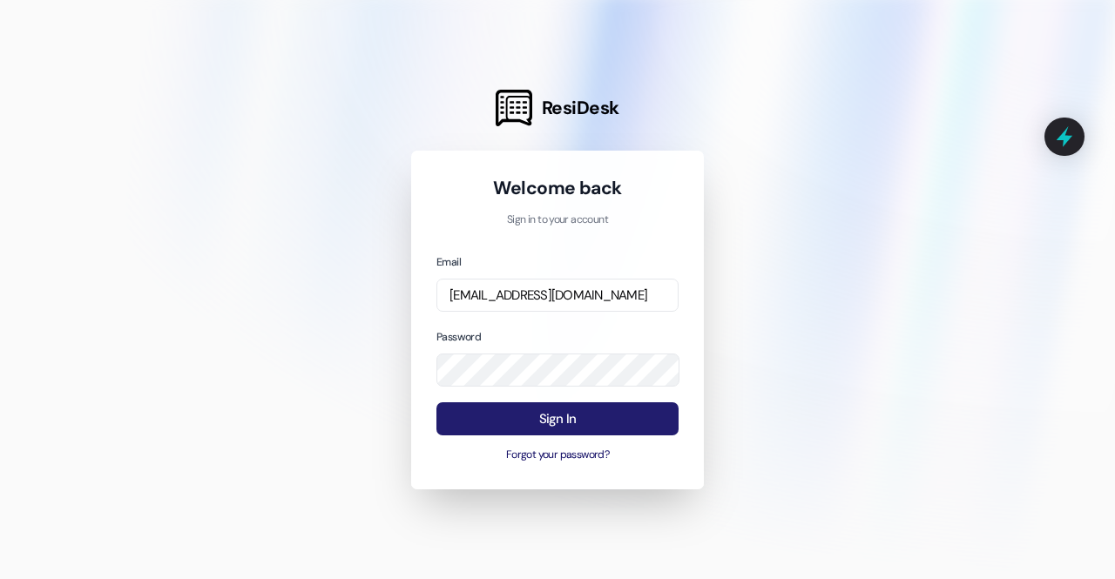
click at [488, 429] on button "Sign In" at bounding box center [557, 419] width 242 height 34
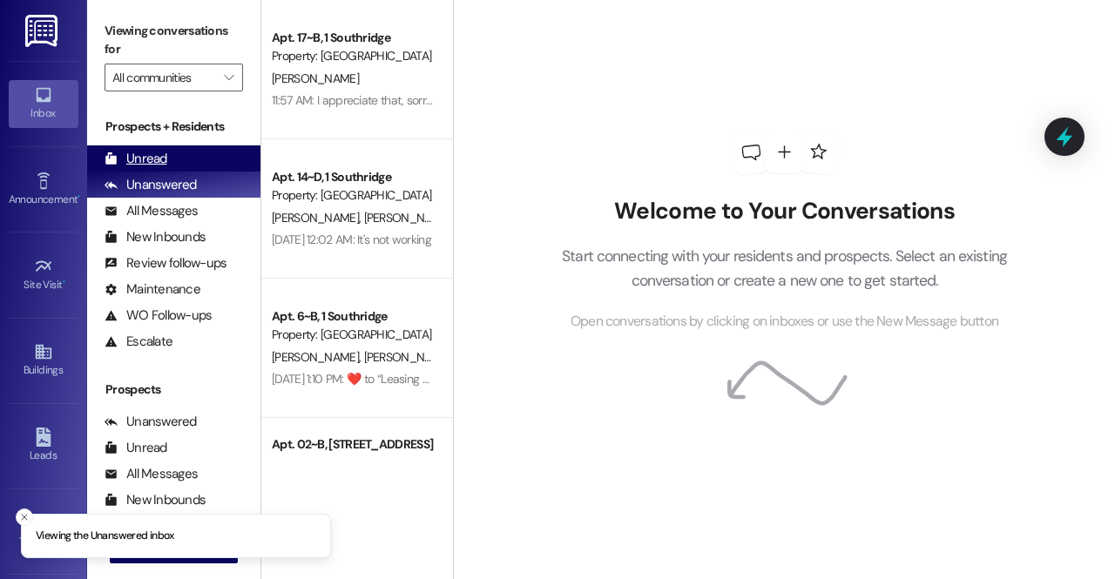
click at [171, 167] on div "Unread (0)" at bounding box center [173, 158] width 173 height 26
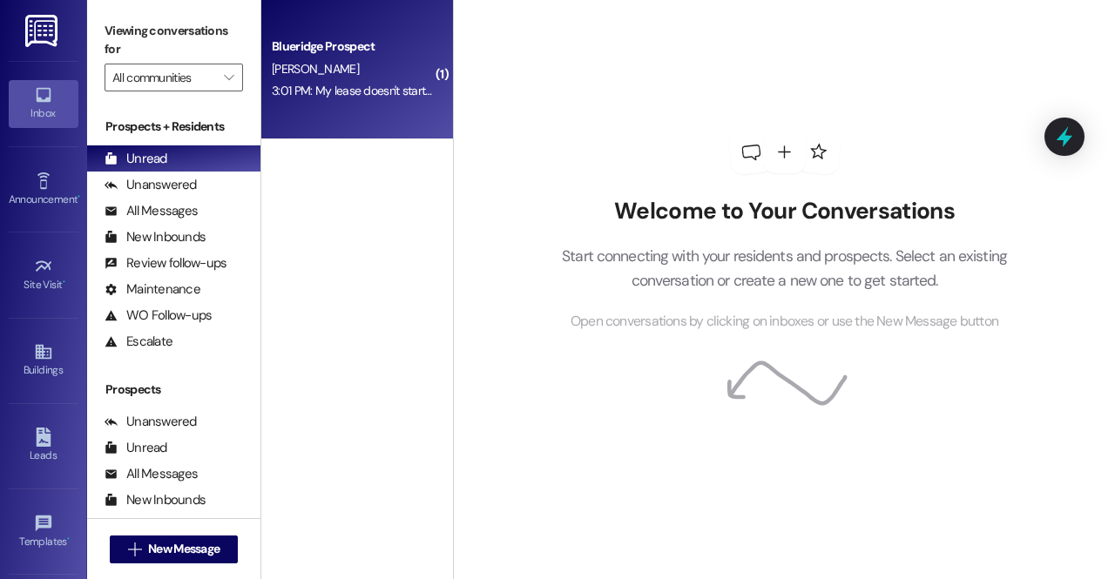
click at [386, 85] on div "3:01 PM: My lease doesn't start tell the 27 so why would my payment start now l…" at bounding box center [476, 91] width 409 height 16
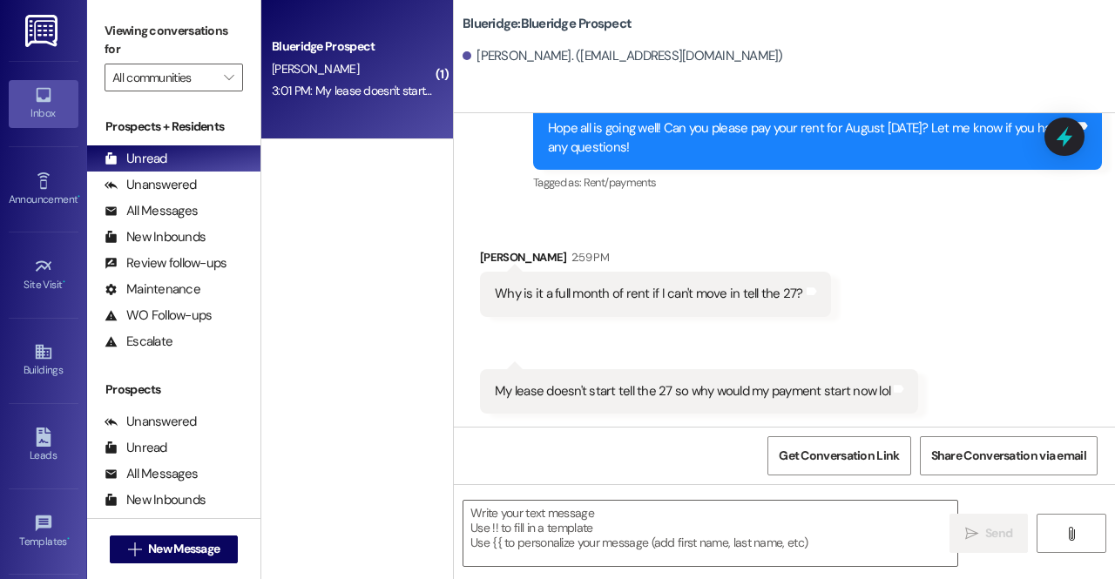
scroll to position [1328, 0]
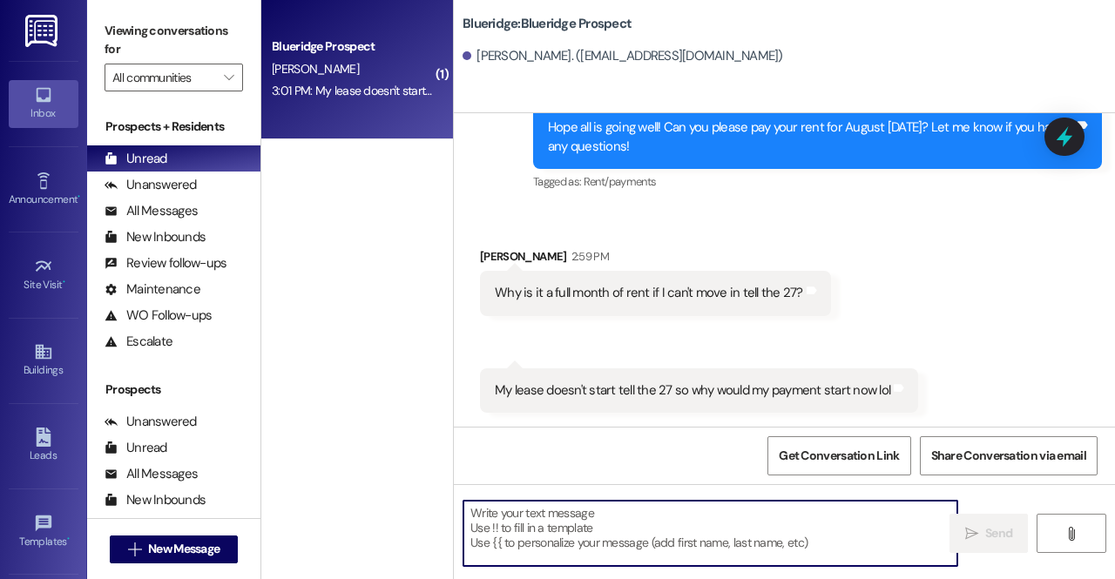
click at [583, 539] on textarea at bounding box center [710, 533] width 494 height 65
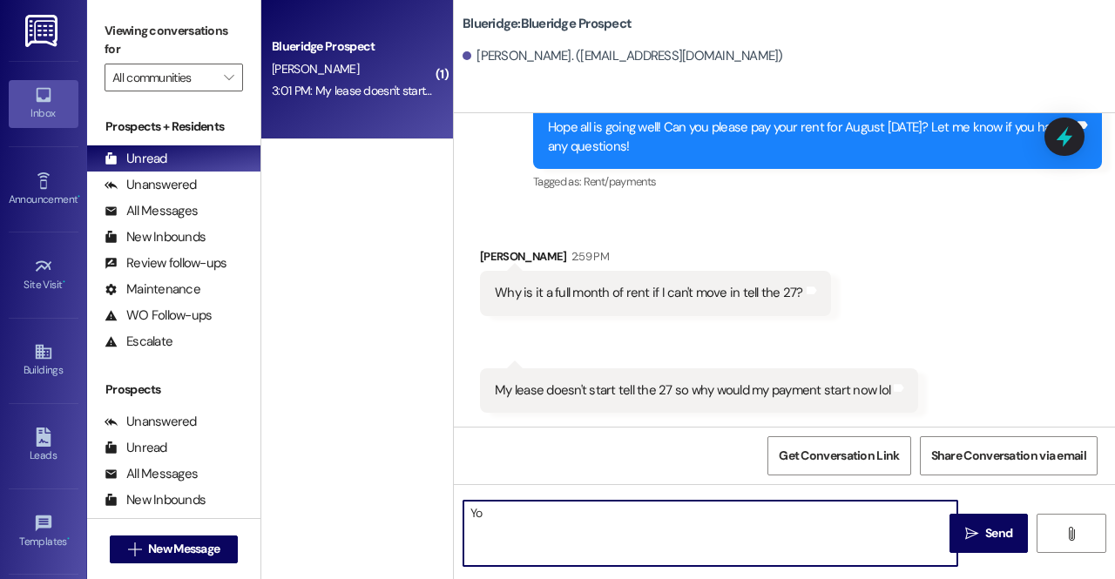
type textarea "Y"
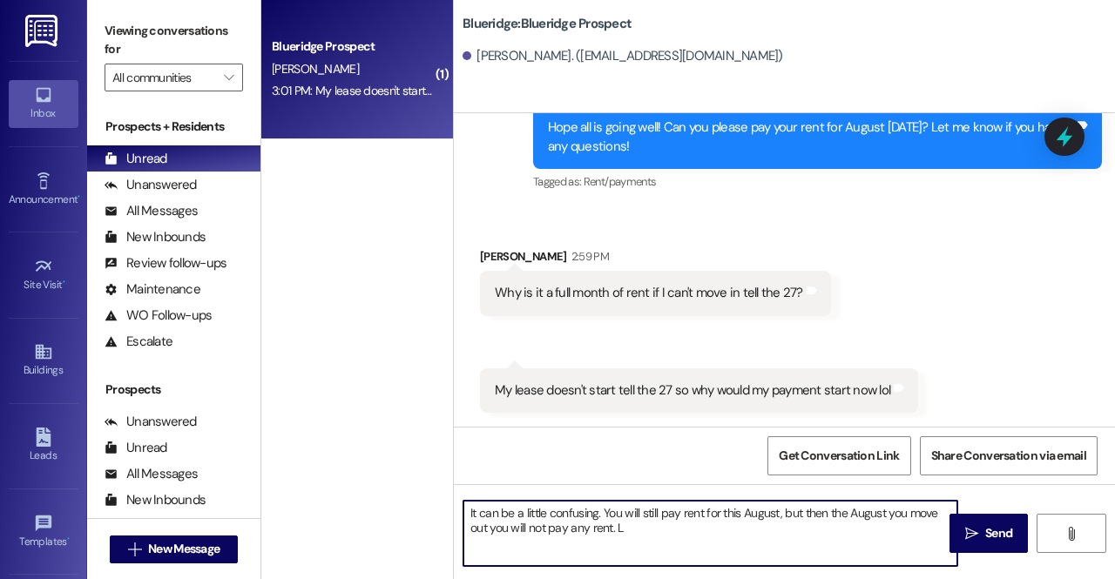
type textarea "It can be a little confusing. You will still pay rent for this August, but then…"
